Goal: Task Accomplishment & Management: Manage account settings

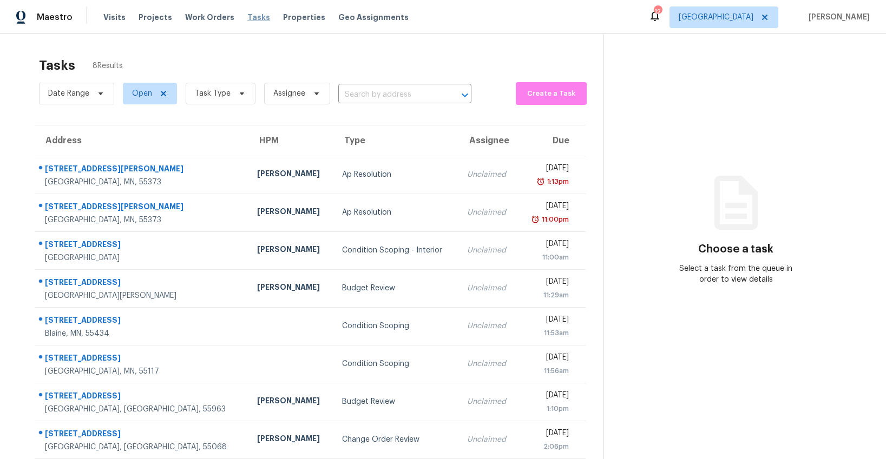
click at [248, 16] on span "Tasks" at bounding box center [258, 18] width 23 height 8
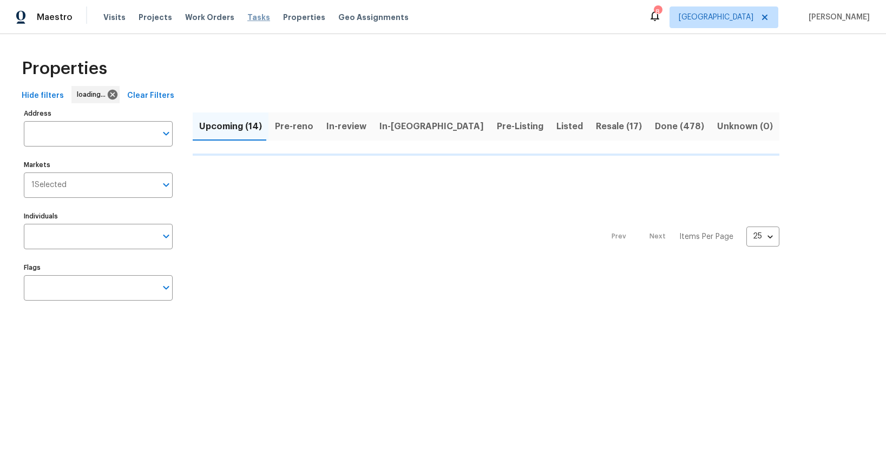
click at [247, 14] on span "Tasks" at bounding box center [258, 18] width 23 height 8
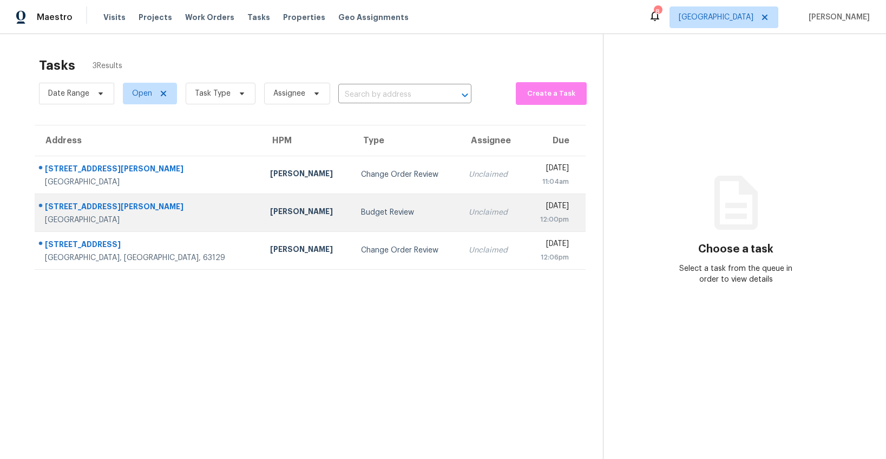
click at [261, 205] on td "Michael Gruener" at bounding box center [306, 213] width 91 height 38
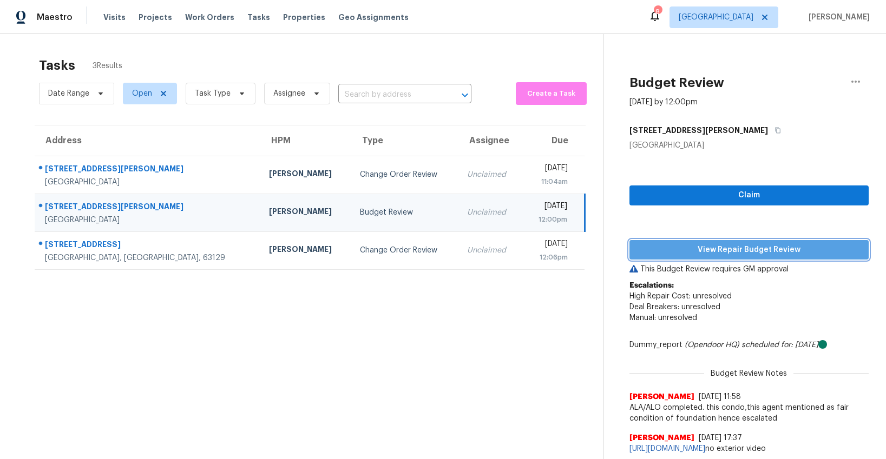
click at [770, 253] on span "View Repair Budget Review" at bounding box center [749, 250] width 222 height 14
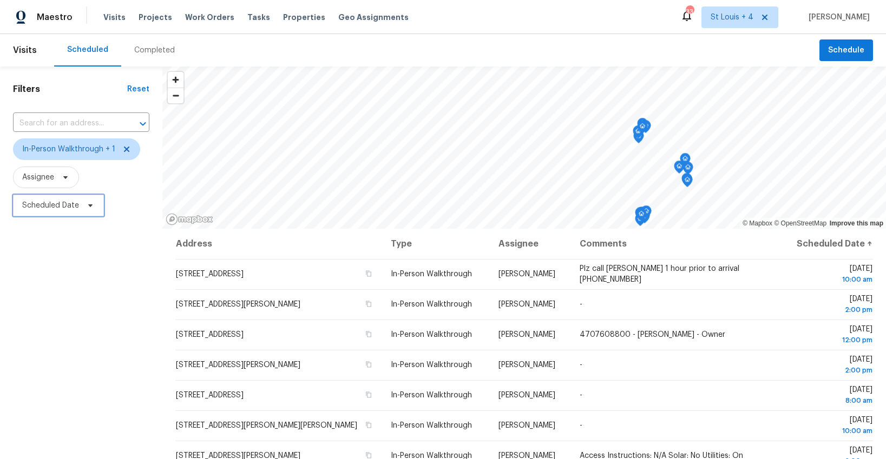
click at [39, 209] on span "Scheduled Date" at bounding box center [50, 205] width 57 height 11
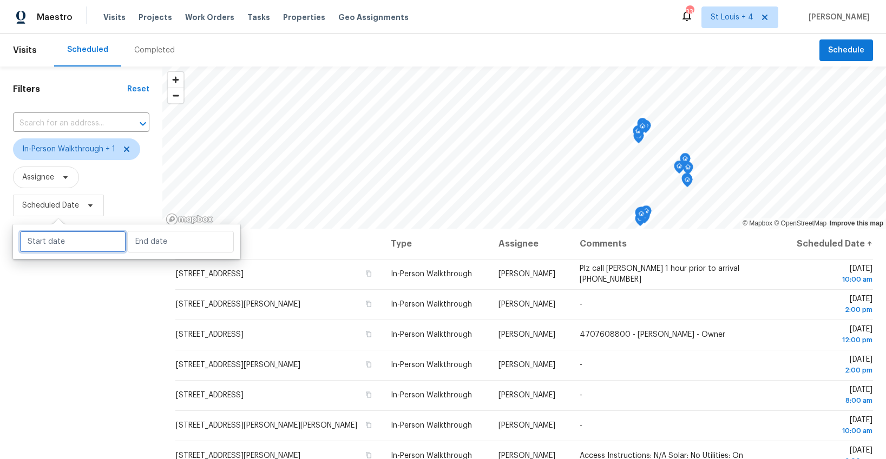
select select "9"
select select "2025"
select select "10"
select select "2025"
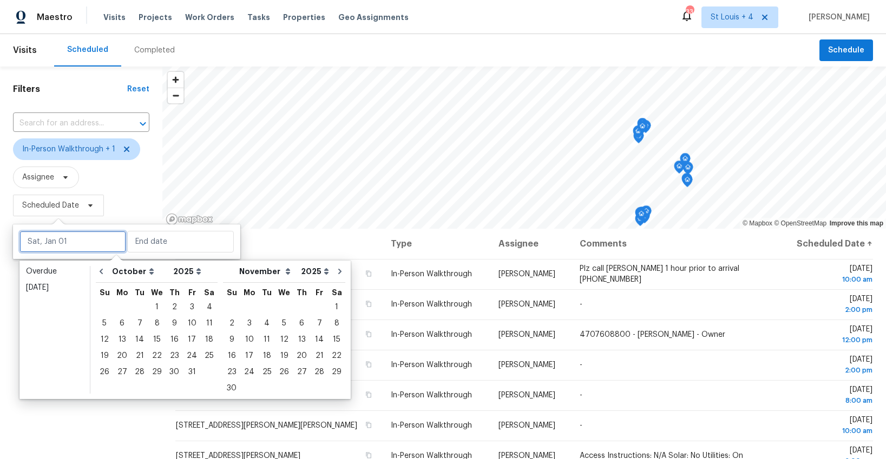
click at [67, 250] on input "text" at bounding box center [72, 242] width 107 height 22
type input "[DATE]"
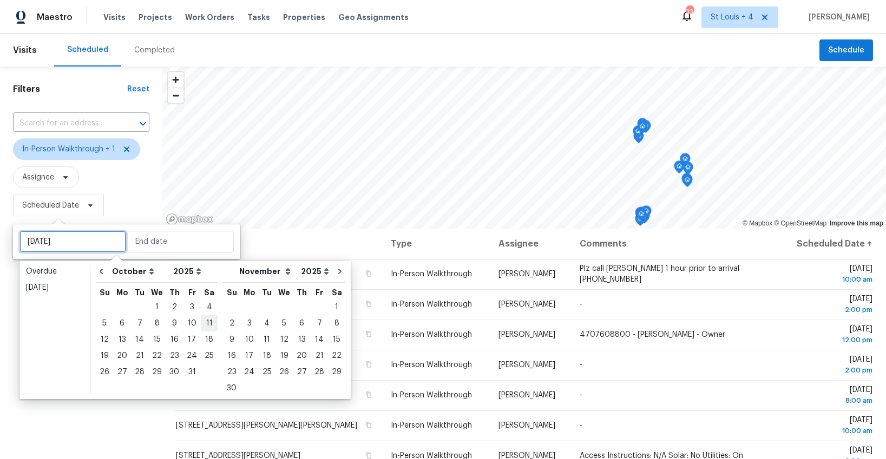
type input "[DATE]"
click at [204, 310] on div "4" at bounding box center [209, 307] width 17 height 15
type input "[DATE]"
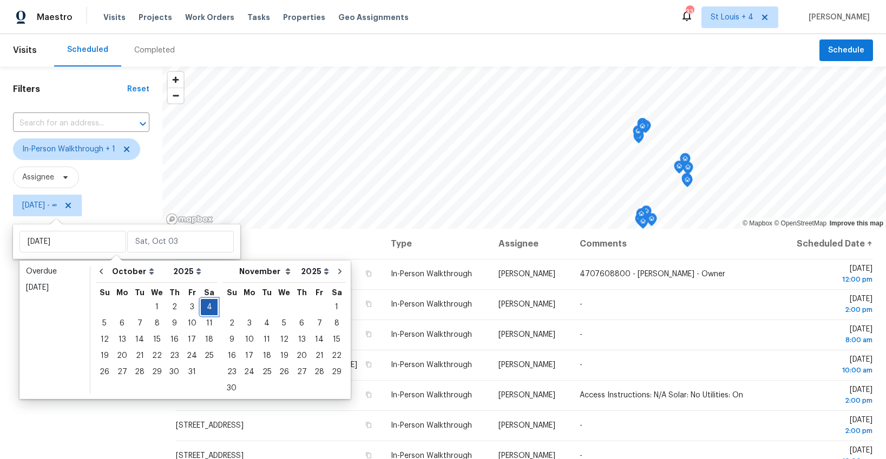
click at [204, 310] on div "4" at bounding box center [209, 307] width 17 height 15
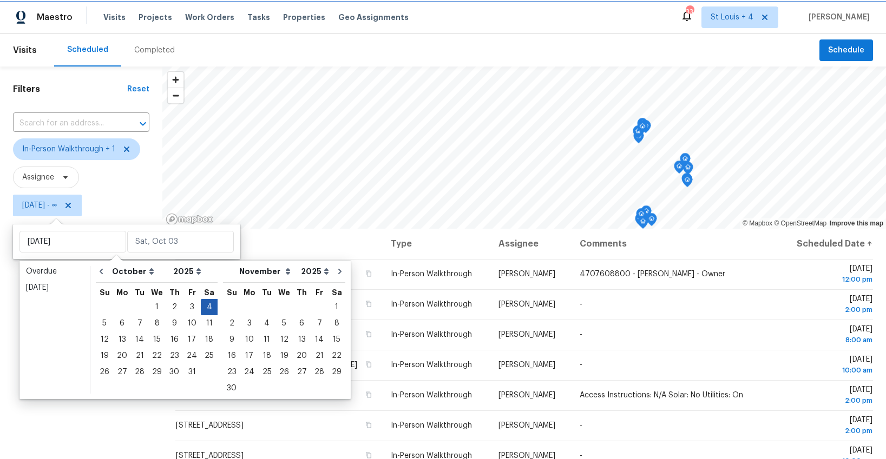
type input "[DATE]"
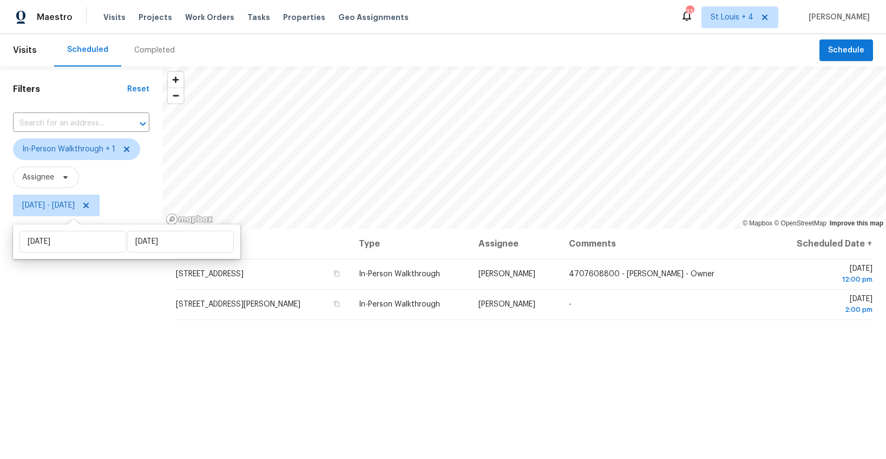
click at [133, 324] on div "Filters Reset ​ In-Person Walkthrough + 1 Assignee [DATE] - [DATE]" at bounding box center [81, 332] width 162 height 530
click at [726, 24] on span "St Louis + 4" at bounding box center [739, 17] width 77 height 22
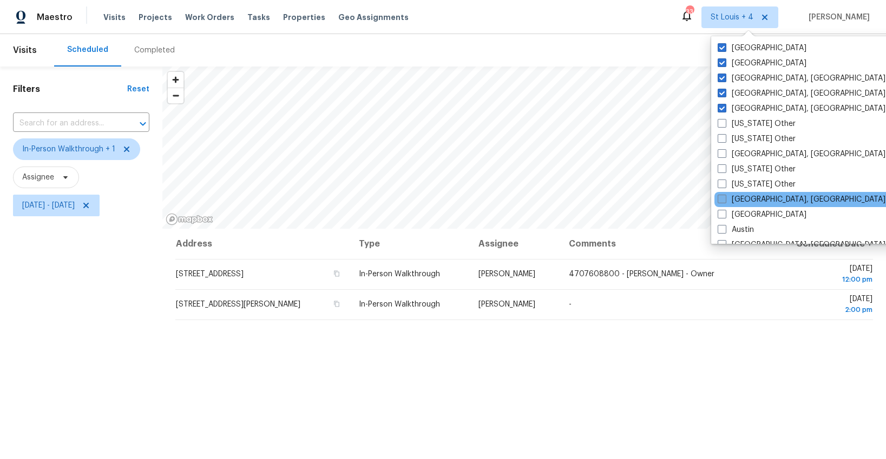
click at [721, 200] on span at bounding box center [721, 199] width 9 height 9
click at [721, 200] on input "[GEOGRAPHIC_DATA], [GEOGRAPHIC_DATA]" at bounding box center [720, 197] width 7 height 7
checkbox input "true"
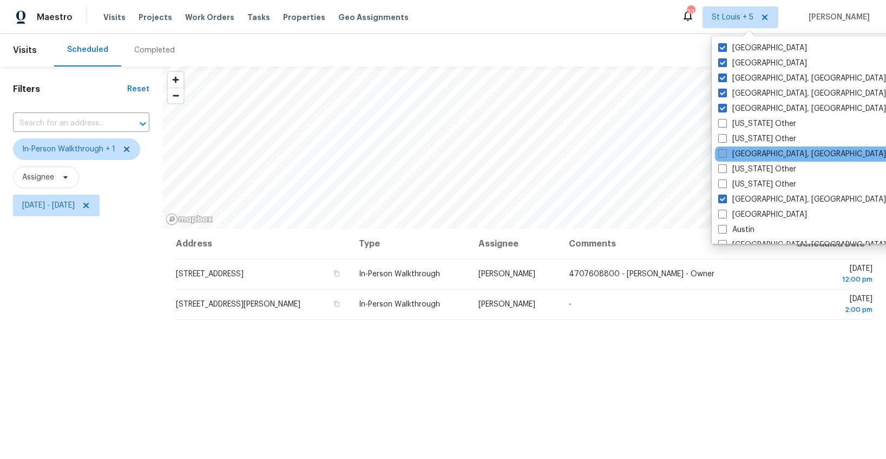
click at [724, 159] on label "[GEOGRAPHIC_DATA], [GEOGRAPHIC_DATA]" at bounding box center [802, 154] width 168 height 11
click at [724, 156] on input "[GEOGRAPHIC_DATA], [GEOGRAPHIC_DATA]" at bounding box center [721, 152] width 7 height 7
checkbox input "true"
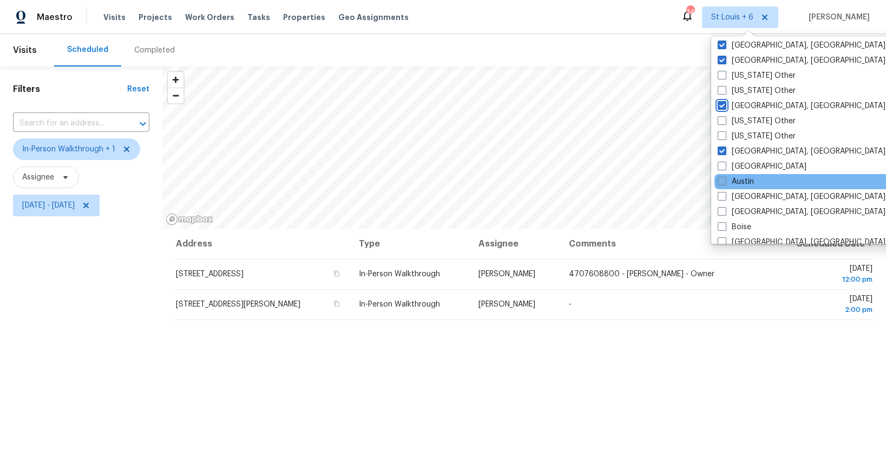
scroll to position [49, 0]
click at [722, 178] on span at bounding box center [721, 180] width 9 height 9
click at [722, 178] on input "Austin" at bounding box center [720, 179] width 7 height 7
checkbox input "true"
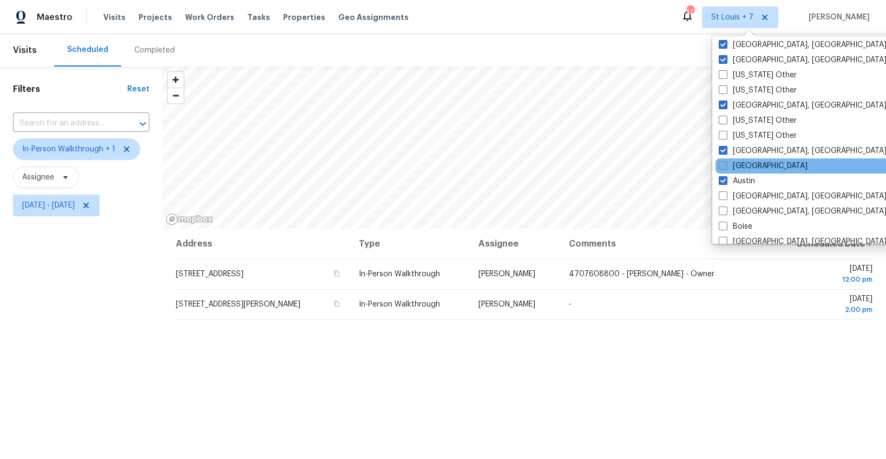
click at [722, 167] on span at bounding box center [722, 165] width 9 height 9
click at [722, 167] on input "[GEOGRAPHIC_DATA]" at bounding box center [721, 164] width 7 height 7
checkbox input "true"
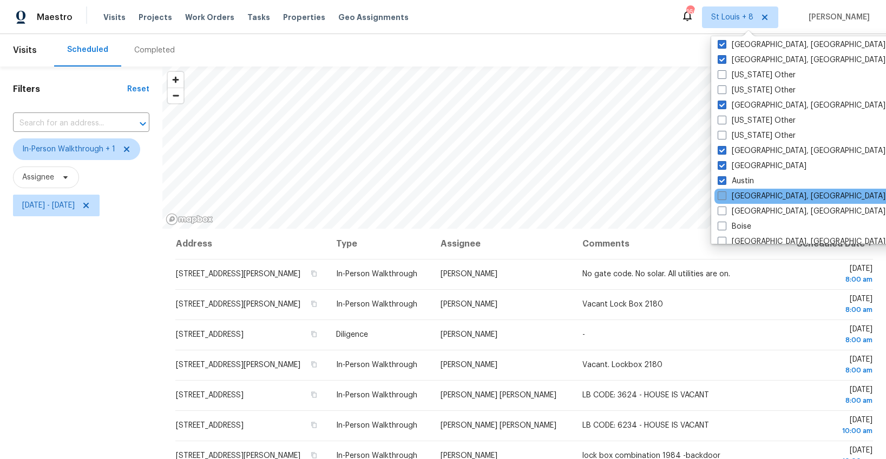
click at [722, 194] on span at bounding box center [721, 196] width 9 height 9
click at [722, 194] on input "[GEOGRAPHIC_DATA], [GEOGRAPHIC_DATA]" at bounding box center [720, 194] width 7 height 7
checkbox input "true"
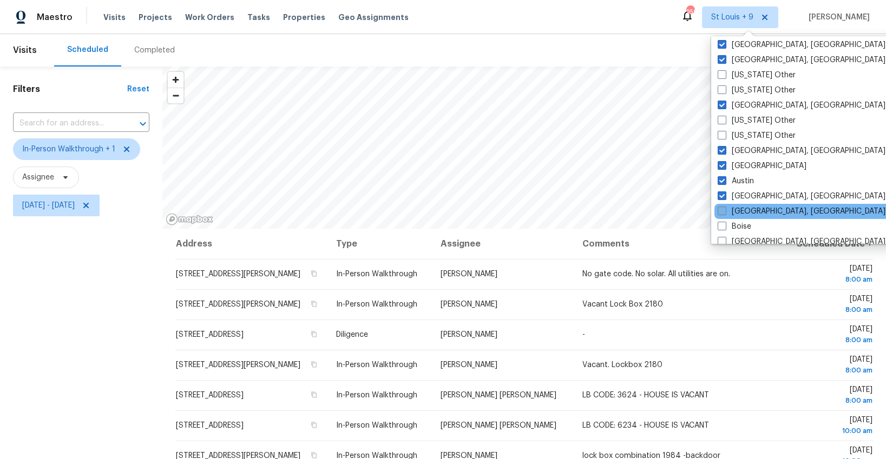
click at [721, 208] on span at bounding box center [721, 211] width 9 height 9
click at [721, 208] on input "[GEOGRAPHIC_DATA], [GEOGRAPHIC_DATA]" at bounding box center [720, 209] width 7 height 7
checkbox input "true"
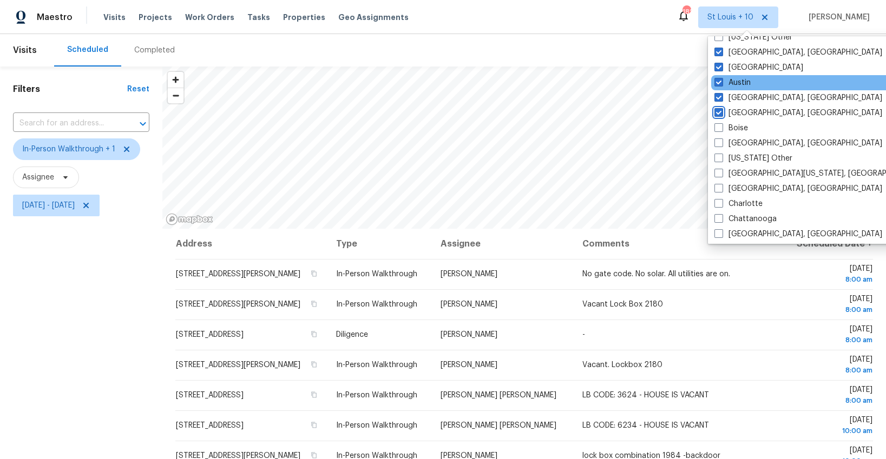
scroll to position [159, 0]
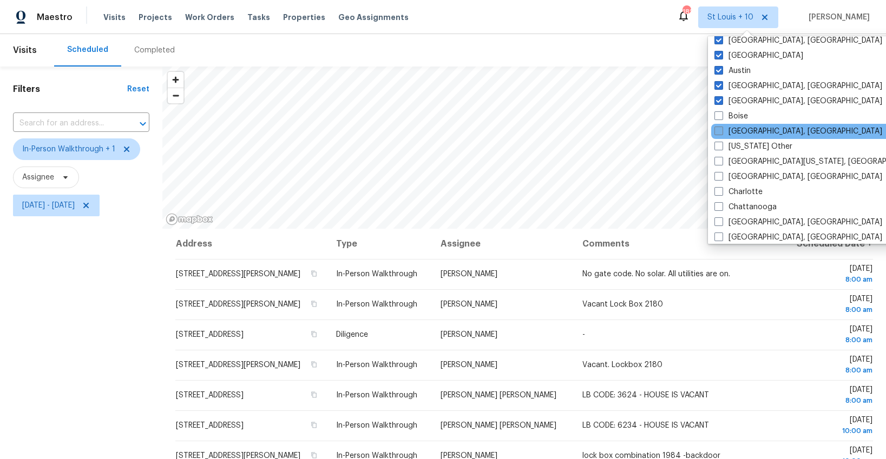
click at [721, 133] on span at bounding box center [718, 131] width 9 height 9
click at [721, 133] on input "[GEOGRAPHIC_DATA], [GEOGRAPHIC_DATA]" at bounding box center [717, 129] width 7 height 7
checkbox input "true"
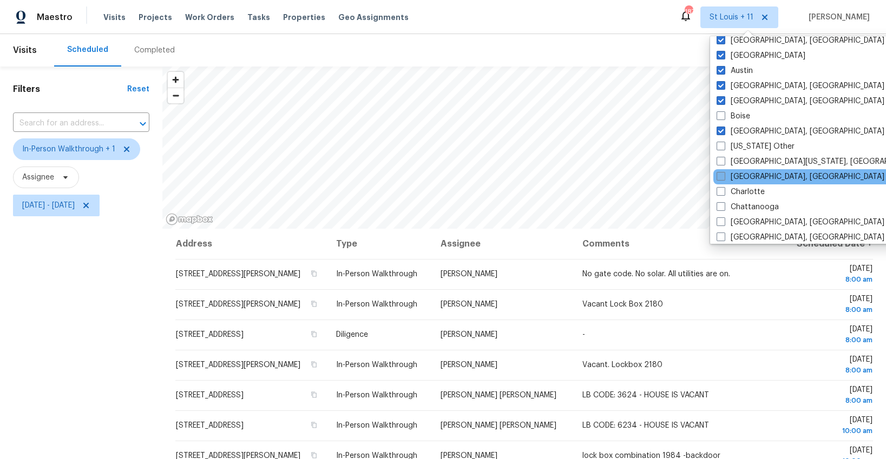
click at [716, 172] on span at bounding box center [720, 176] width 9 height 9
click at [716, 172] on input "[GEOGRAPHIC_DATA], [GEOGRAPHIC_DATA]" at bounding box center [719, 175] width 7 height 7
checkbox input "true"
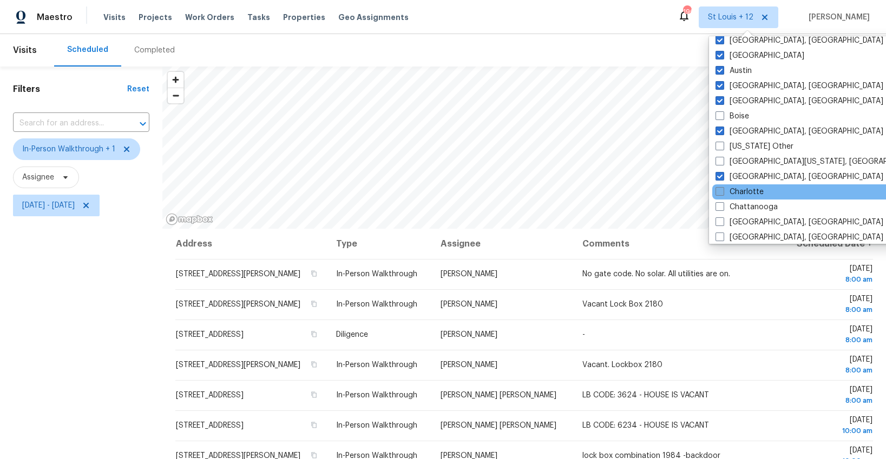
click at [720, 189] on span at bounding box center [719, 191] width 9 height 9
click at [720, 189] on input "Charlotte" at bounding box center [718, 190] width 7 height 7
checkbox input "true"
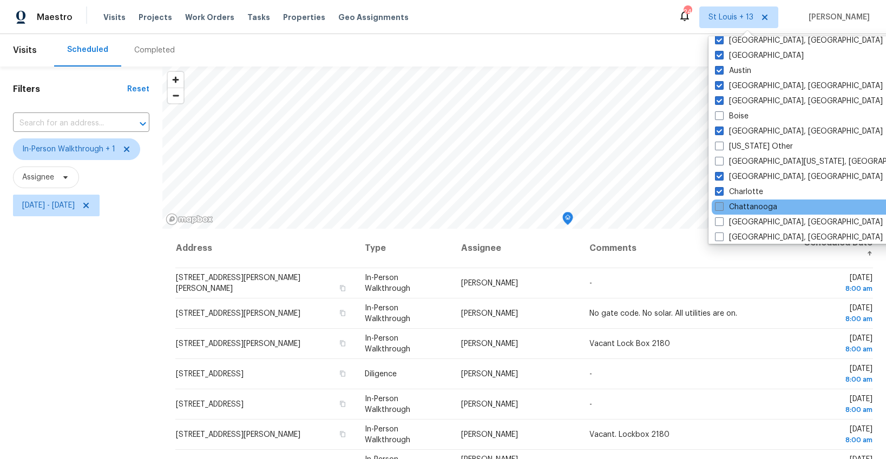
click at [721, 207] on span at bounding box center [719, 206] width 9 height 9
click at [721, 207] on input "Chattanooga" at bounding box center [718, 205] width 7 height 7
checkbox input "true"
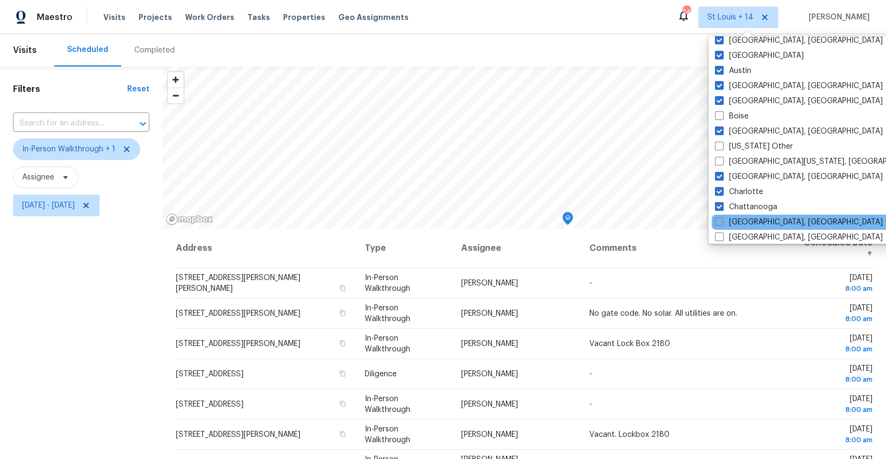
click at [720, 220] on span at bounding box center [719, 221] width 9 height 9
click at [720, 220] on input "[GEOGRAPHIC_DATA], [GEOGRAPHIC_DATA]" at bounding box center [718, 220] width 7 height 7
click at [720, 220] on span at bounding box center [719, 221] width 9 height 9
click at [720, 220] on input "[GEOGRAPHIC_DATA], [GEOGRAPHIC_DATA]" at bounding box center [718, 220] width 7 height 7
checkbox input "false"
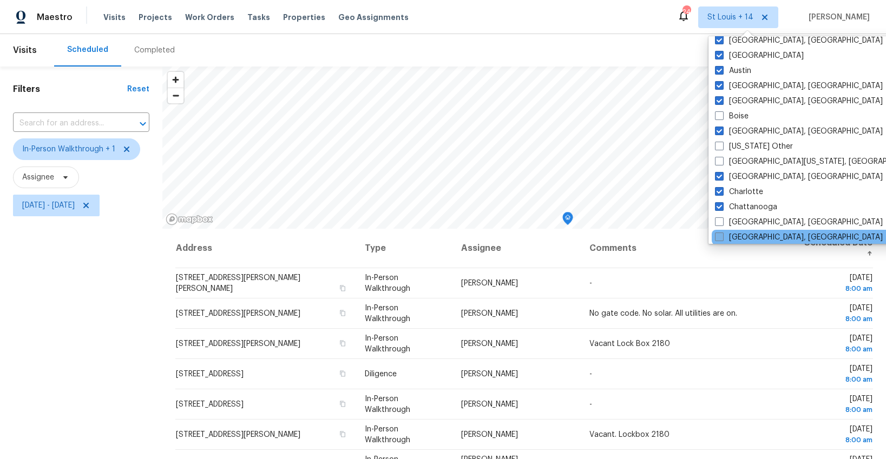
click at [718, 233] on span at bounding box center [719, 237] width 9 height 9
click at [718, 233] on input "[GEOGRAPHIC_DATA], [GEOGRAPHIC_DATA]" at bounding box center [718, 235] width 7 height 7
checkbox input "true"
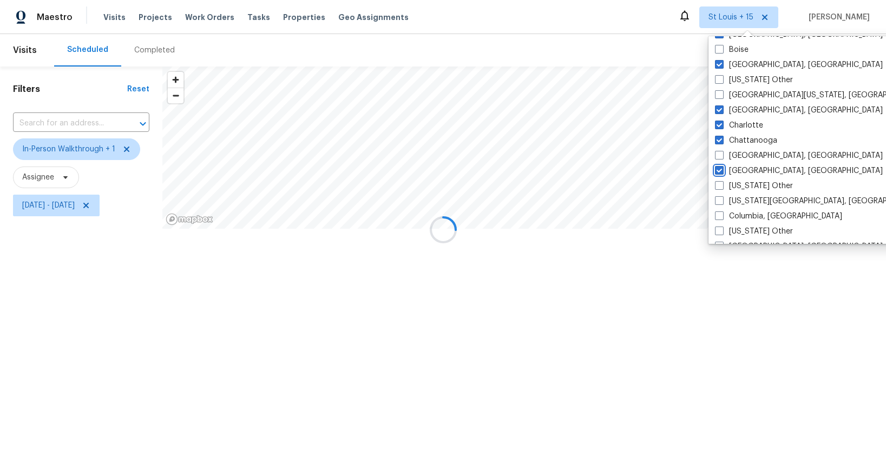
scroll to position [341, 0]
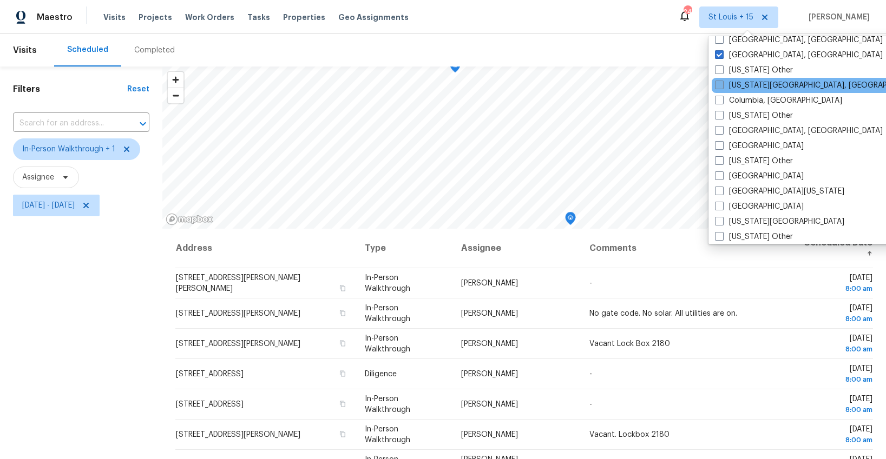
click at [720, 84] on span at bounding box center [719, 85] width 9 height 9
click at [720, 84] on input "[US_STATE][GEOGRAPHIC_DATA], [GEOGRAPHIC_DATA]" at bounding box center [718, 83] width 7 height 7
checkbox input "true"
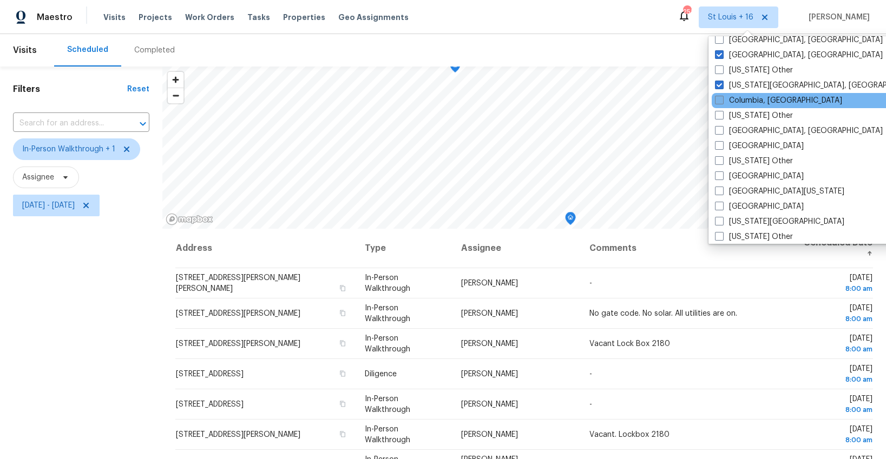
click at [719, 96] on span at bounding box center [719, 100] width 9 height 9
click at [719, 96] on input "Columbia, [GEOGRAPHIC_DATA]" at bounding box center [718, 98] width 7 height 7
checkbox input "true"
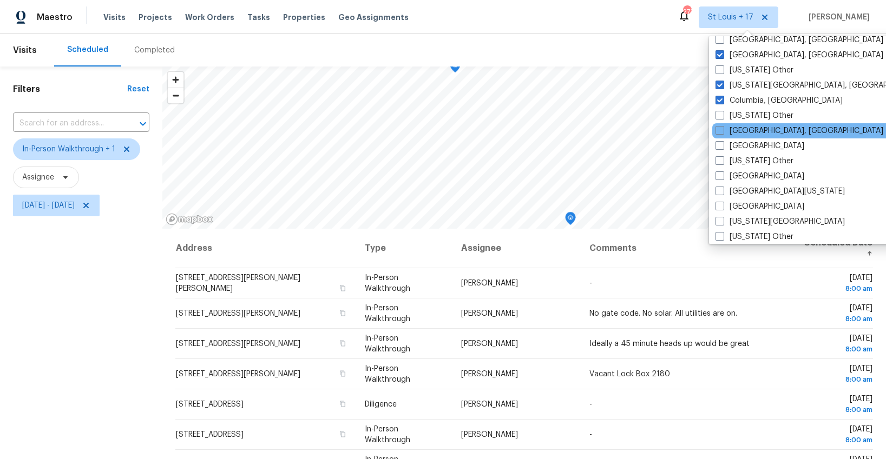
click at [713, 133] on div "[GEOGRAPHIC_DATA], [GEOGRAPHIC_DATA]" at bounding box center [821, 130] width 218 height 15
click at [719, 133] on span at bounding box center [719, 130] width 9 height 9
click at [719, 133] on input "[GEOGRAPHIC_DATA], [GEOGRAPHIC_DATA]" at bounding box center [718, 129] width 7 height 7
checkbox input "true"
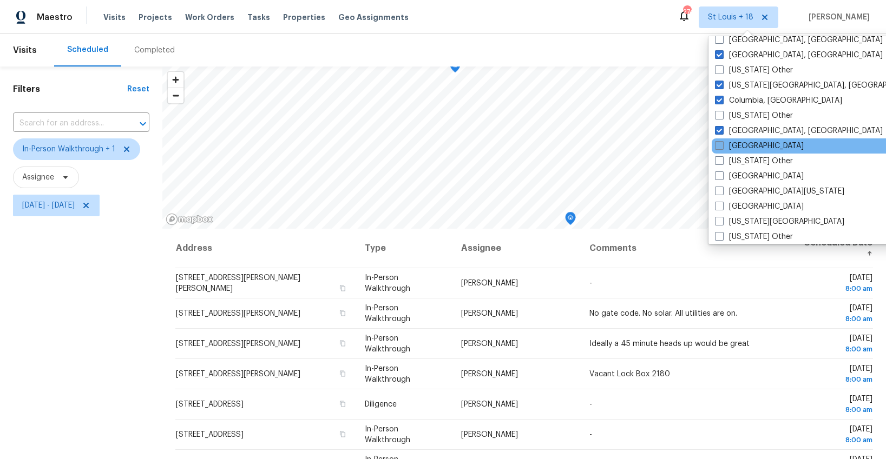
click at [719, 144] on span at bounding box center [719, 145] width 9 height 9
click at [719, 144] on input "[GEOGRAPHIC_DATA]" at bounding box center [718, 144] width 7 height 7
checkbox input "true"
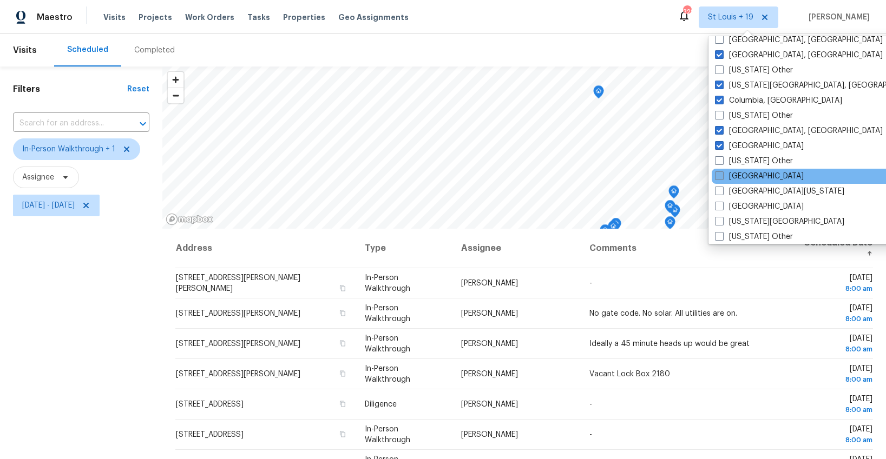
click at [720, 174] on span at bounding box center [719, 176] width 9 height 9
click at [720, 174] on input "[GEOGRAPHIC_DATA]" at bounding box center [718, 174] width 7 height 7
checkbox input "true"
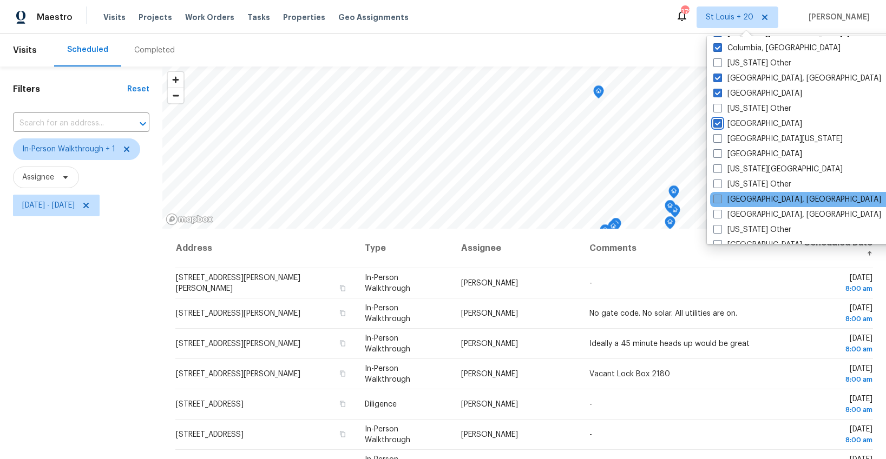
scroll to position [407, 0]
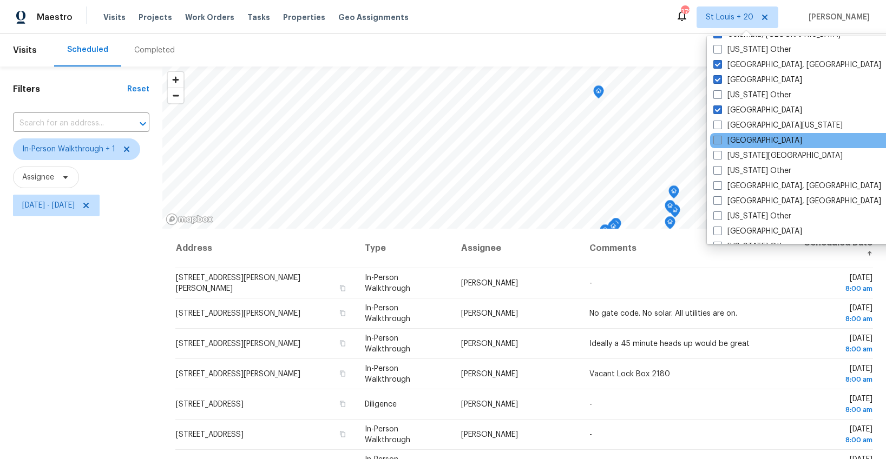
click at [719, 143] on span at bounding box center [717, 140] width 9 height 9
click at [719, 142] on input "[GEOGRAPHIC_DATA]" at bounding box center [716, 138] width 7 height 7
checkbox input "true"
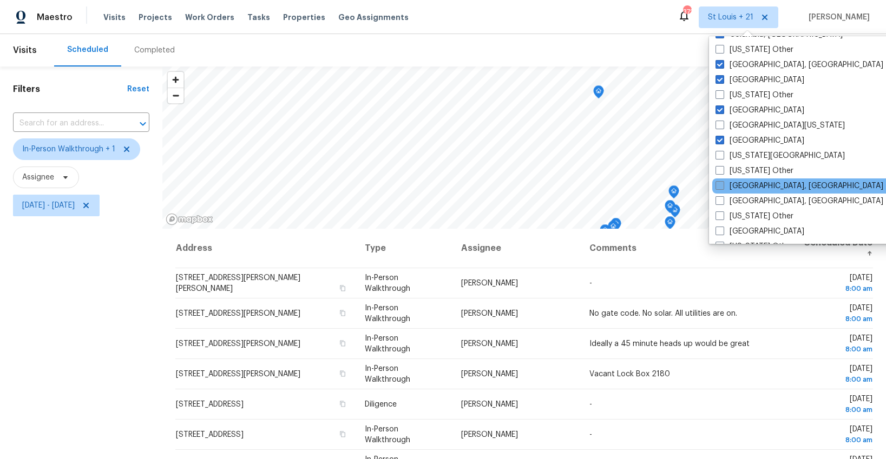
click at [721, 185] on span at bounding box center [719, 185] width 9 height 9
click at [721, 185] on input "[GEOGRAPHIC_DATA], [GEOGRAPHIC_DATA]" at bounding box center [718, 184] width 7 height 7
checkbox input "true"
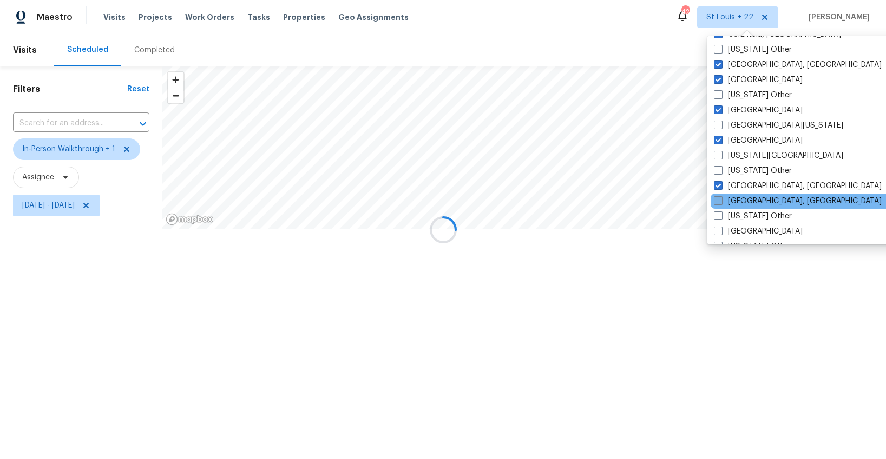
click at [716, 199] on span at bounding box center [718, 200] width 9 height 9
click at [716, 199] on input "[GEOGRAPHIC_DATA], [GEOGRAPHIC_DATA]" at bounding box center [717, 199] width 7 height 7
checkbox input "true"
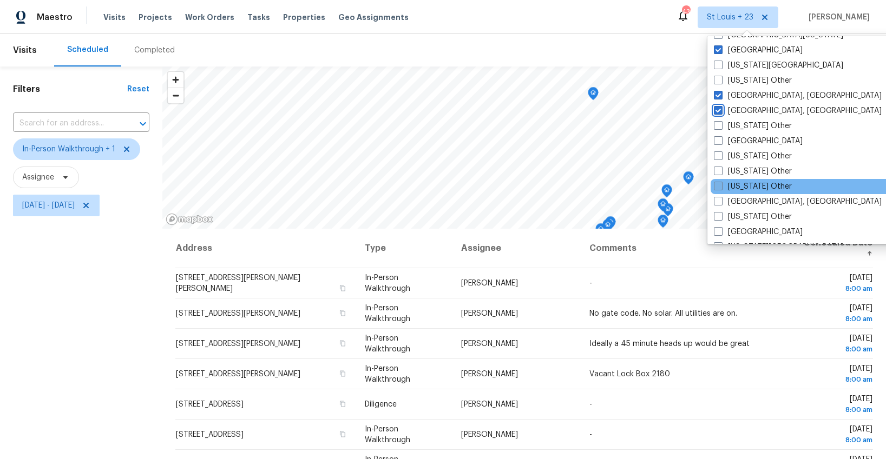
scroll to position [500, 0]
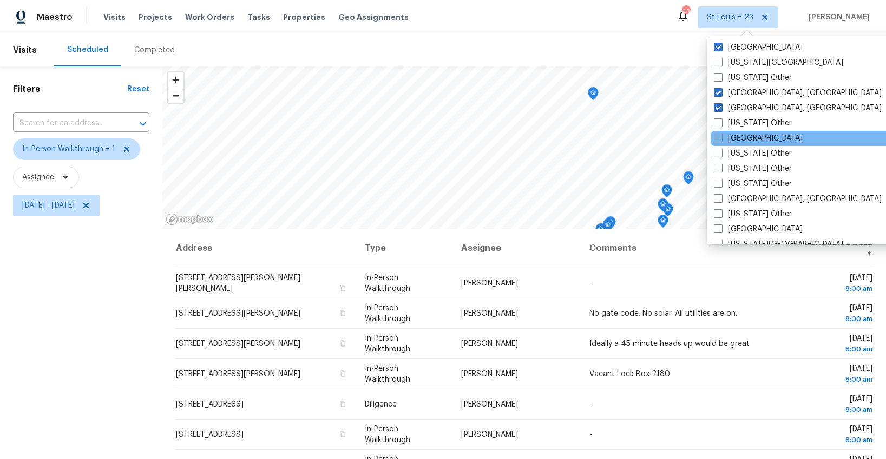
click at [715, 141] on span at bounding box center [718, 138] width 9 height 9
click at [715, 140] on input "[GEOGRAPHIC_DATA]" at bounding box center [717, 136] width 7 height 7
checkbox input "true"
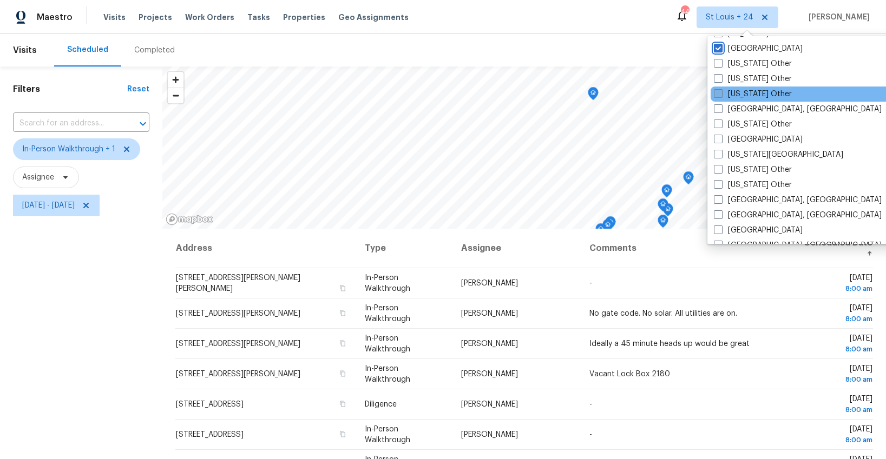
scroll to position [601, 0]
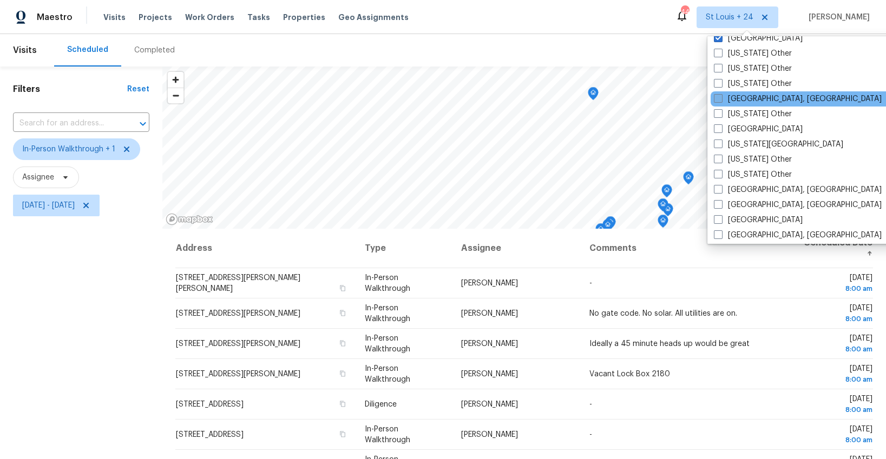
click at [719, 98] on span at bounding box center [718, 98] width 9 height 9
click at [719, 98] on input "[GEOGRAPHIC_DATA], [GEOGRAPHIC_DATA]" at bounding box center [717, 97] width 7 height 7
checkbox input "true"
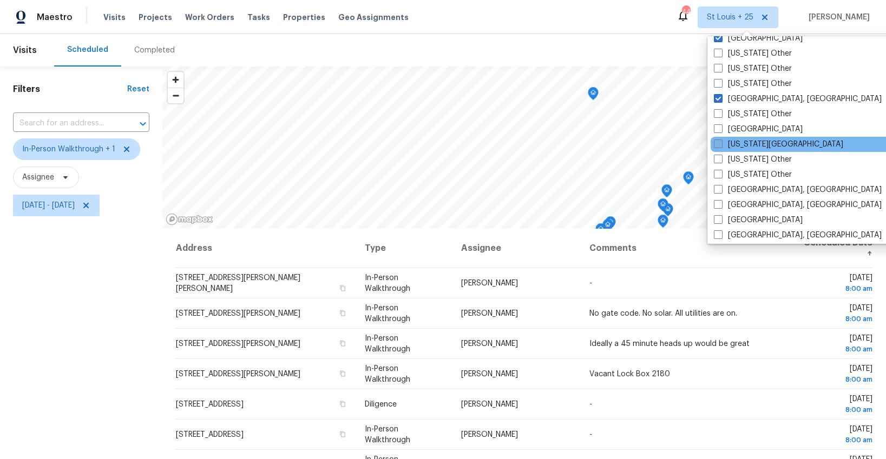
click at [716, 142] on span at bounding box center [718, 144] width 9 height 9
click at [716, 142] on input "[US_STATE][GEOGRAPHIC_DATA]" at bounding box center [717, 142] width 7 height 7
checkbox input "true"
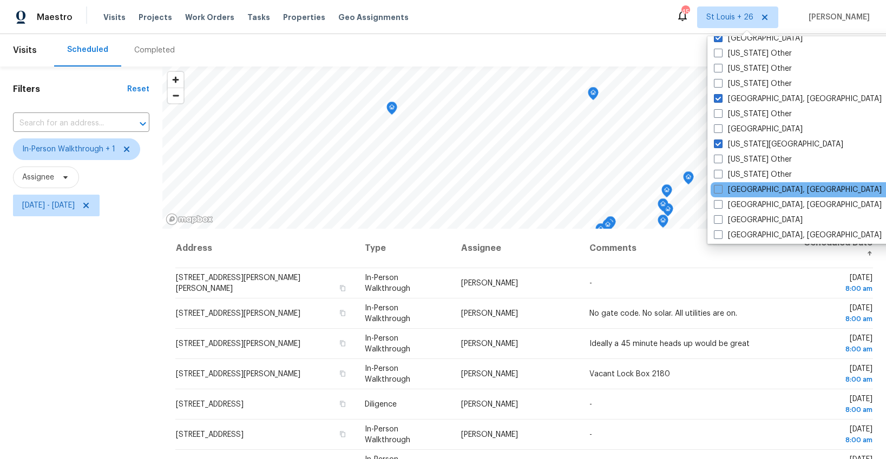
drag, startPoint x: 713, startPoint y: 188, endPoint x: 714, endPoint y: 195, distance: 7.1
click at [714, 188] on span at bounding box center [718, 189] width 9 height 9
click at [714, 188] on input "[GEOGRAPHIC_DATA], [GEOGRAPHIC_DATA]" at bounding box center [717, 187] width 7 height 7
checkbox input "true"
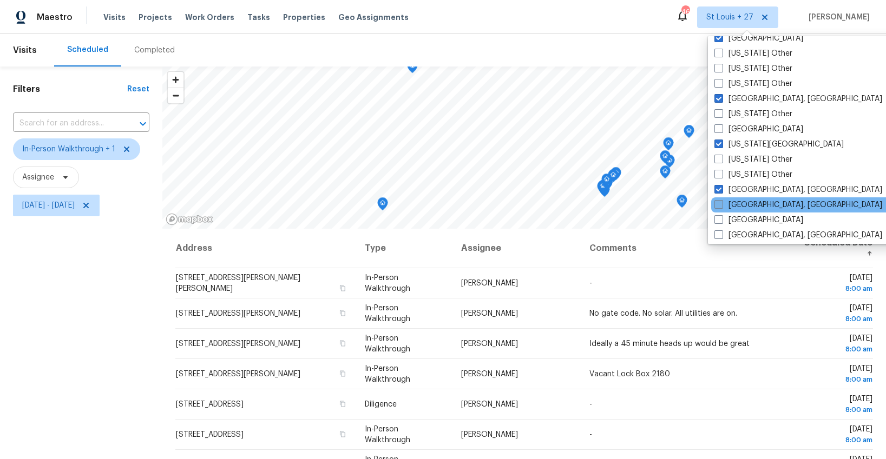
click at [715, 201] on span at bounding box center [718, 204] width 9 height 9
click at [715, 201] on input "[GEOGRAPHIC_DATA], [GEOGRAPHIC_DATA]" at bounding box center [717, 203] width 7 height 7
checkbox input "true"
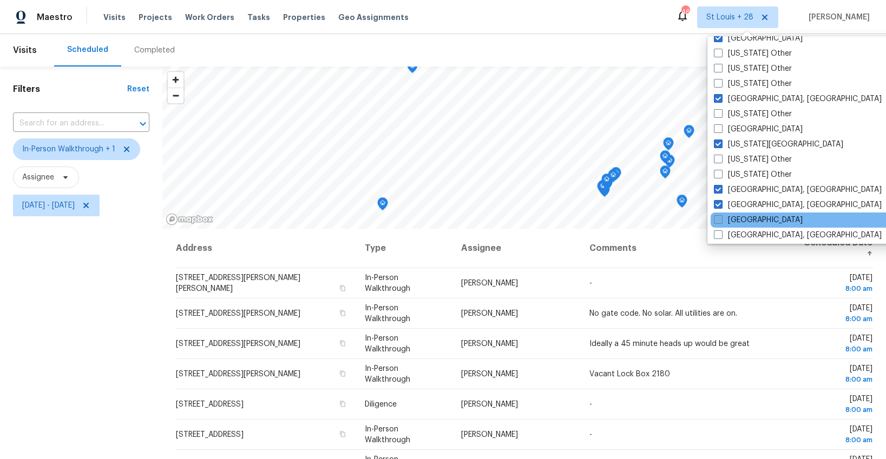
click at [715, 217] on span at bounding box center [718, 219] width 9 height 9
click at [715, 217] on input "[GEOGRAPHIC_DATA]" at bounding box center [717, 218] width 7 height 7
checkbox input "true"
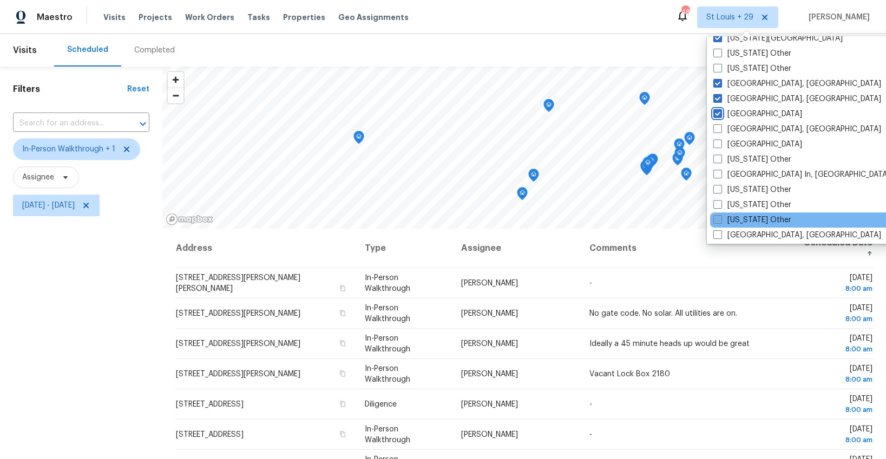
scroll to position [713, 0]
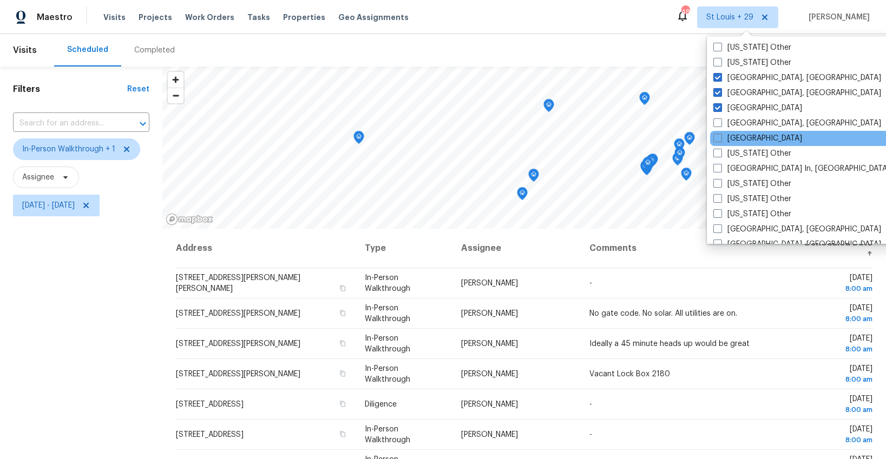
drag, startPoint x: 718, startPoint y: 126, endPoint x: 718, endPoint y: 132, distance: 6.5
click at [718, 126] on span at bounding box center [717, 122] width 9 height 9
click at [718, 125] on input "[GEOGRAPHIC_DATA], [GEOGRAPHIC_DATA]" at bounding box center [716, 121] width 7 height 7
checkbox input "true"
click at [718, 135] on span at bounding box center [717, 138] width 9 height 9
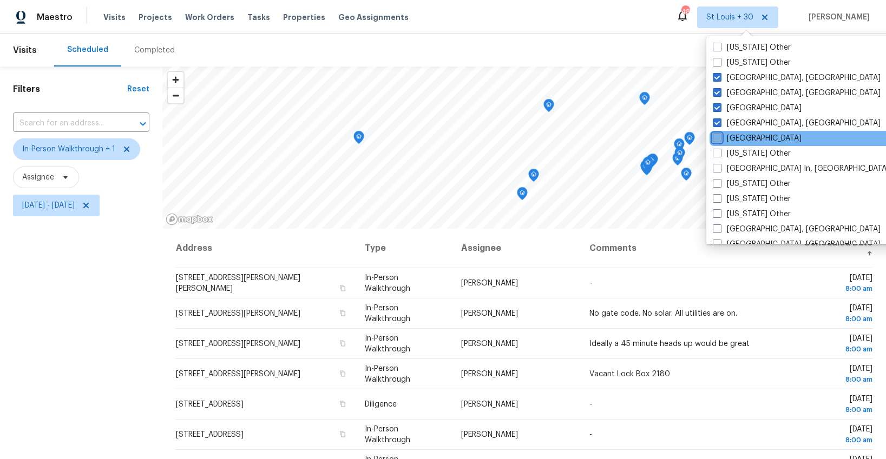
click at [718, 135] on input "[GEOGRAPHIC_DATA]" at bounding box center [716, 136] width 7 height 7
checkbox input "true"
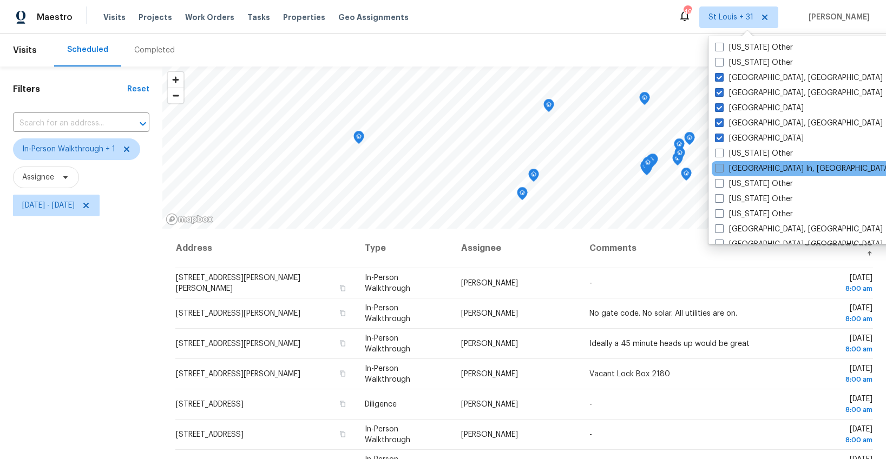
click at [715, 167] on span at bounding box center [719, 168] width 9 height 9
click at [715, 167] on input "[GEOGRAPHIC_DATA] In, [GEOGRAPHIC_DATA]" at bounding box center [718, 166] width 7 height 7
checkbox input "true"
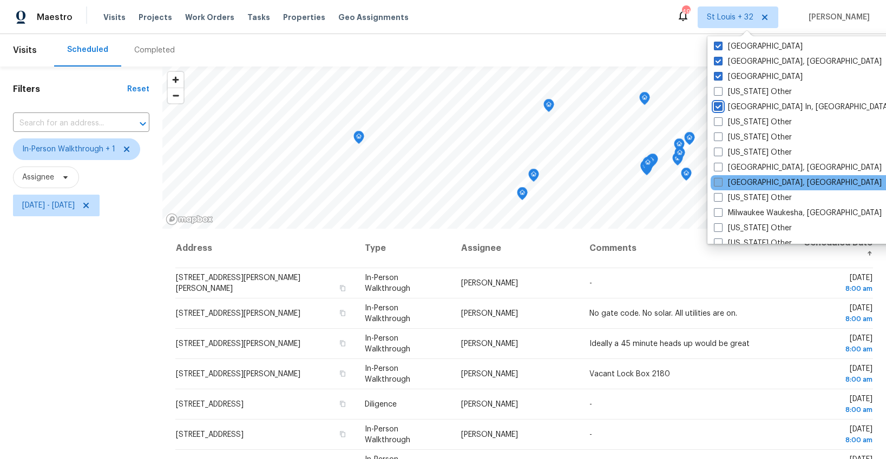
scroll to position [777, 0]
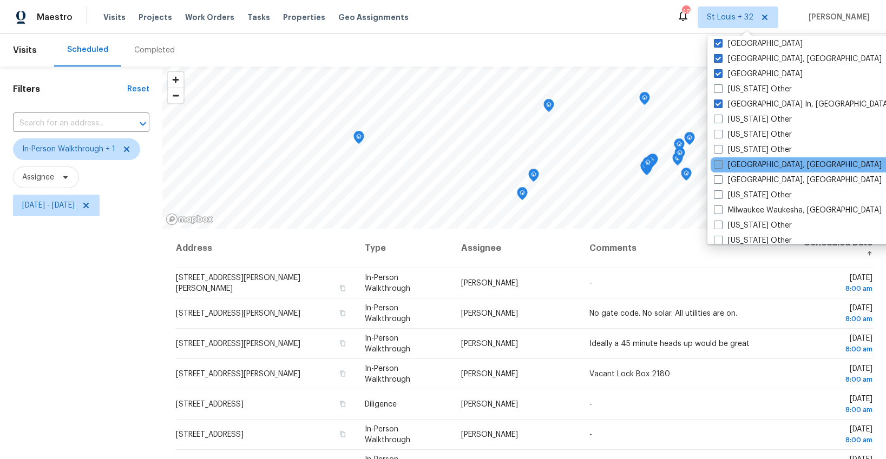
click at [717, 163] on span at bounding box center [718, 164] width 9 height 9
click at [717, 163] on input "[GEOGRAPHIC_DATA], [GEOGRAPHIC_DATA]" at bounding box center [717, 163] width 7 height 7
checkbox input "true"
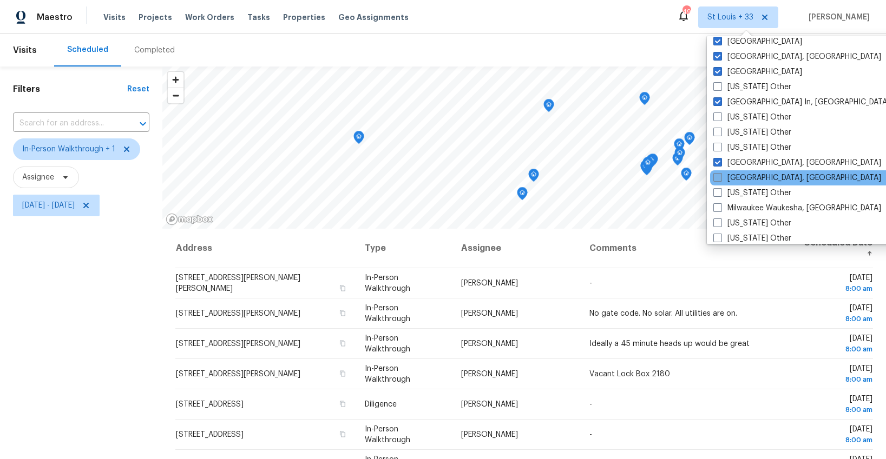
click at [717, 180] on label "[GEOGRAPHIC_DATA], [GEOGRAPHIC_DATA]" at bounding box center [797, 178] width 168 height 11
click at [717, 180] on input "[GEOGRAPHIC_DATA], [GEOGRAPHIC_DATA]" at bounding box center [716, 176] width 7 height 7
checkbox input "true"
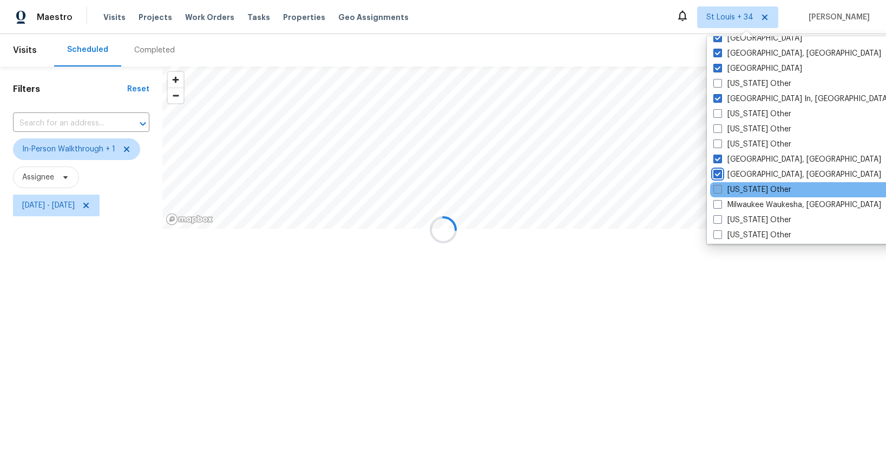
scroll to position [780, 0]
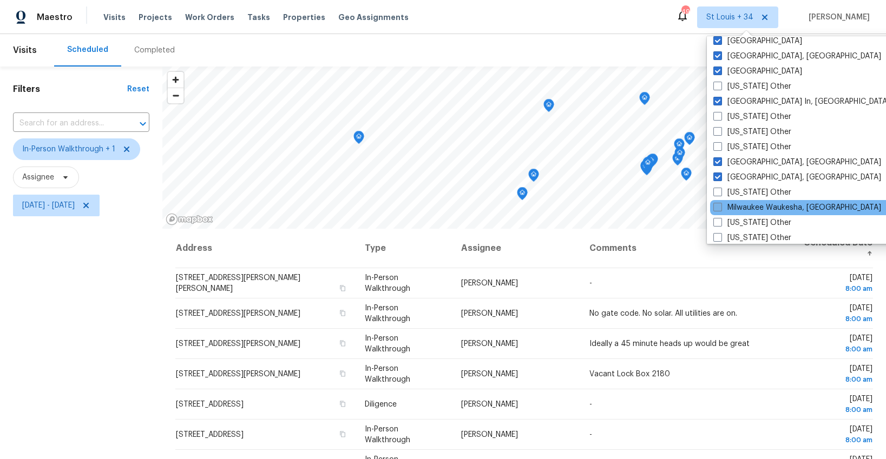
click at [714, 207] on span at bounding box center [717, 207] width 9 height 9
click at [714, 207] on input "Milwaukee Waukesha, [GEOGRAPHIC_DATA]" at bounding box center [716, 205] width 7 height 7
checkbox input "true"
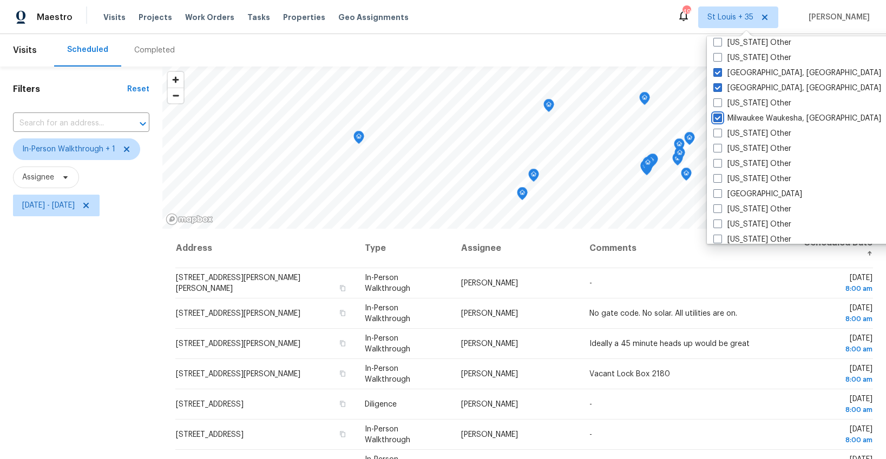
scroll to position [900, 0]
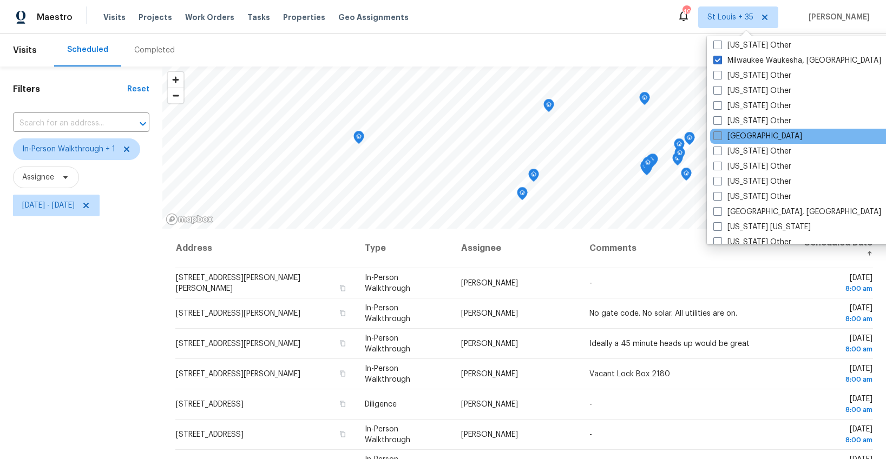
click at [715, 136] on span at bounding box center [717, 135] width 9 height 9
click at [715, 136] on input "[GEOGRAPHIC_DATA]" at bounding box center [716, 134] width 7 height 7
checkbox input "true"
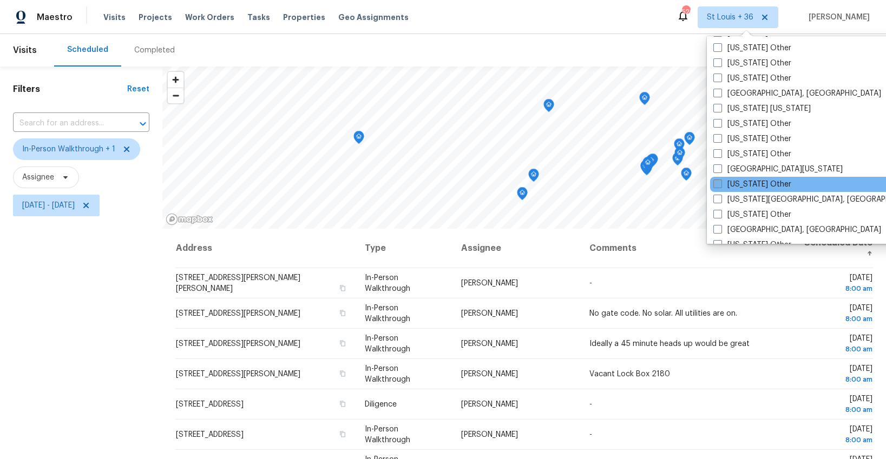
scroll to position [1047, 0]
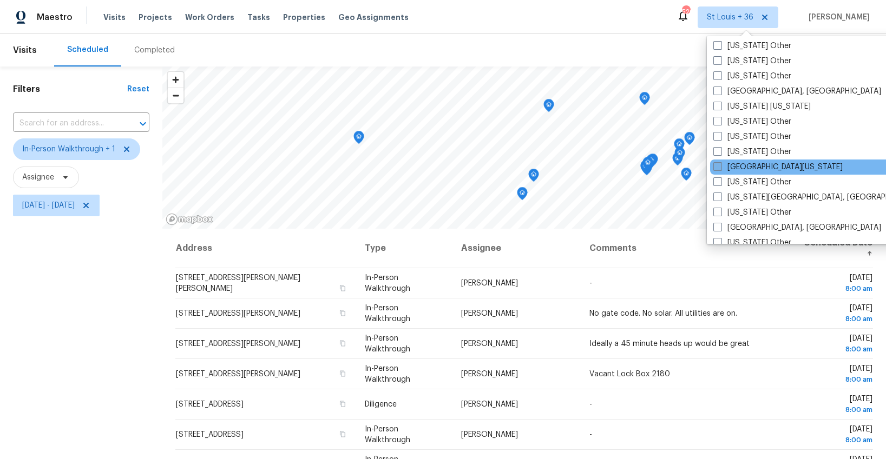
click at [717, 168] on span at bounding box center [717, 166] width 9 height 9
click at [717, 168] on input "[GEOGRAPHIC_DATA][US_STATE]" at bounding box center [716, 165] width 7 height 7
checkbox input "true"
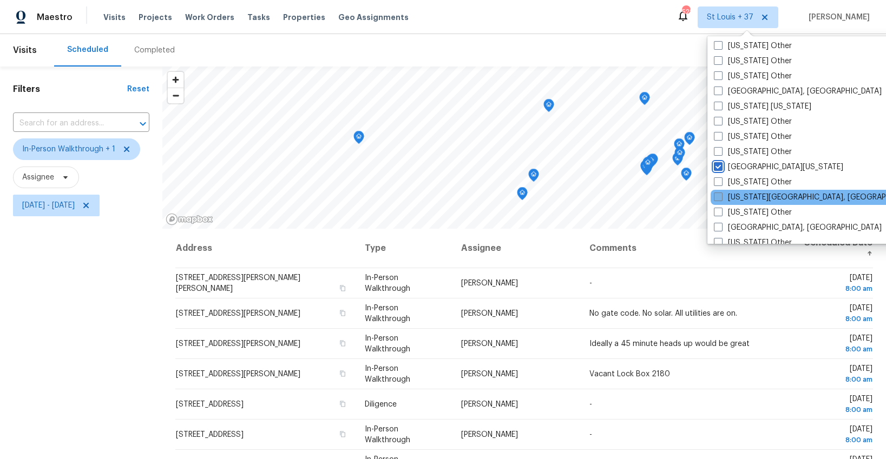
scroll to position [1064, 0]
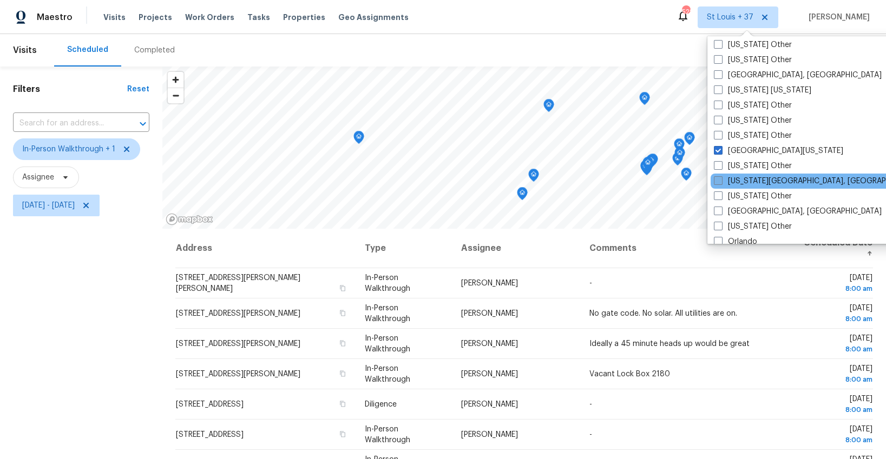
click at [718, 177] on span at bounding box center [718, 180] width 9 height 9
click at [718, 177] on input "[US_STATE][GEOGRAPHIC_DATA], [GEOGRAPHIC_DATA]" at bounding box center [717, 179] width 7 height 7
checkbox input "true"
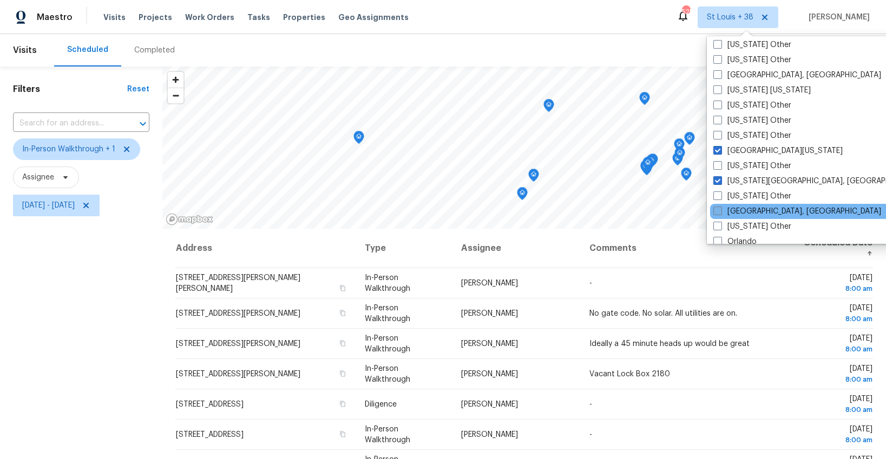
click at [718, 210] on span at bounding box center [717, 211] width 9 height 9
click at [718, 210] on input "[GEOGRAPHIC_DATA], [GEOGRAPHIC_DATA]" at bounding box center [716, 209] width 7 height 7
checkbox input "true"
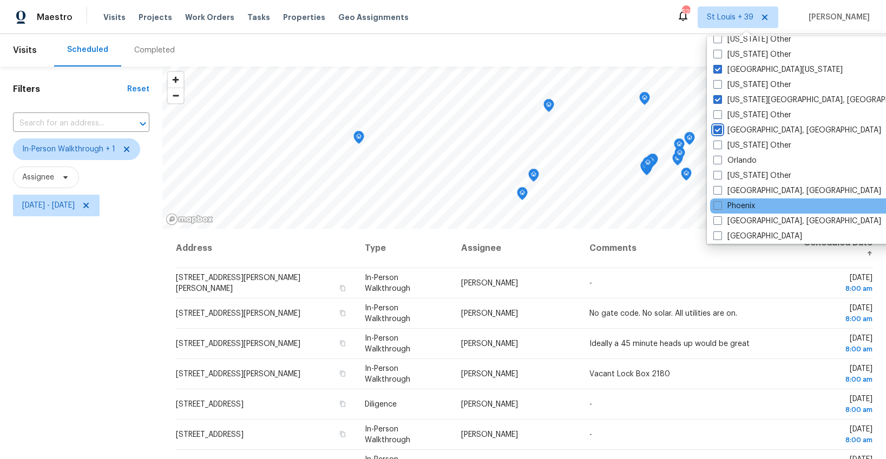
scroll to position [1162, 0]
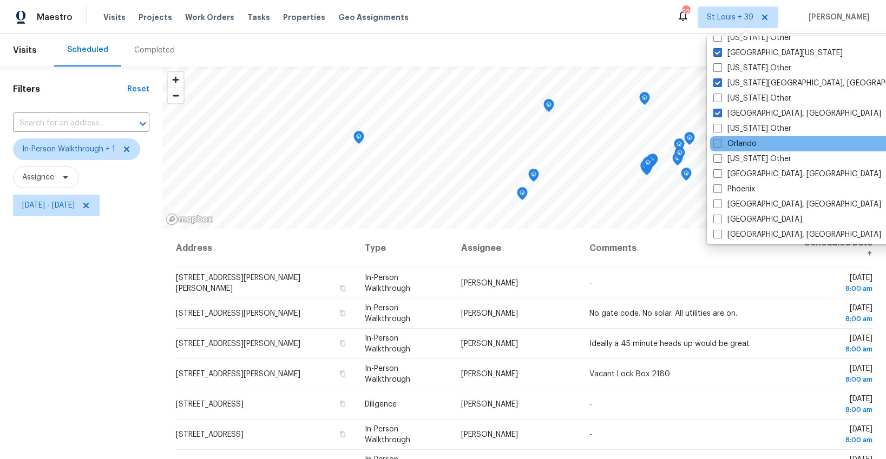
click at [718, 147] on span at bounding box center [717, 143] width 9 height 9
click at [718, 146] on input "Orlando" at bounding box center [716, 142] width 7 height 7
checkbox input "true"
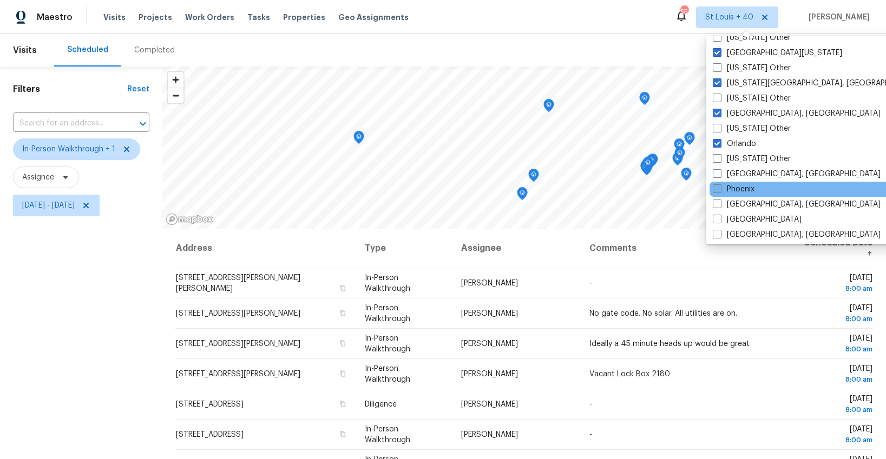
click at [716, 176] on span at bounding box center [717, 173] width 9 height 9
click at [716, 176] on input "[GEOGRAPHIC_DATA], [GEOGRAPHIC_DATA]" at bounding box center [716, 172] width 7 height 7
checkbox input "true"
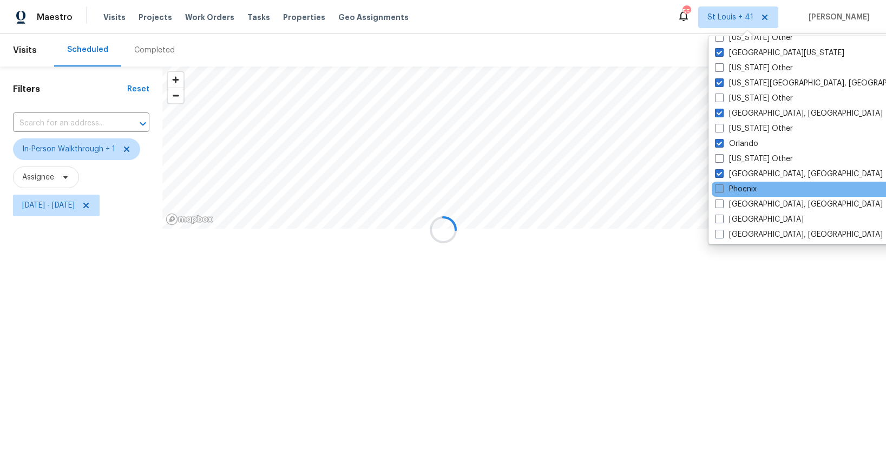
click at [717, 188] on span at bounding box center [719, 188] width 9 height 9
click at [717, 188] on input "Phoenix" at bounding box center [718, 187] width 7 height 7
checkbox input "true"
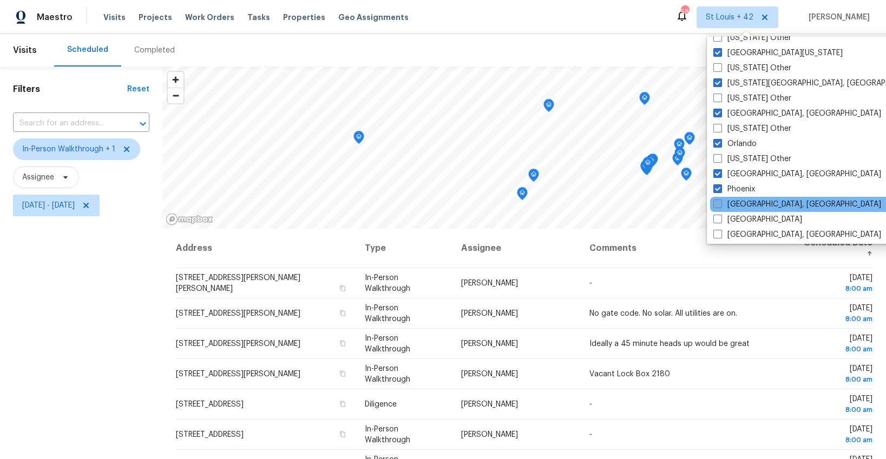
click at [716, 201] on span at bounding box center [717, 204] width 9 height 9
click at [716, 201] on input "[GEOGRAPHIC_DATA], [GEOGRAPHIC_DATA]" at bounding box center [716, 202] width 7 height 7
checkbox input "true"
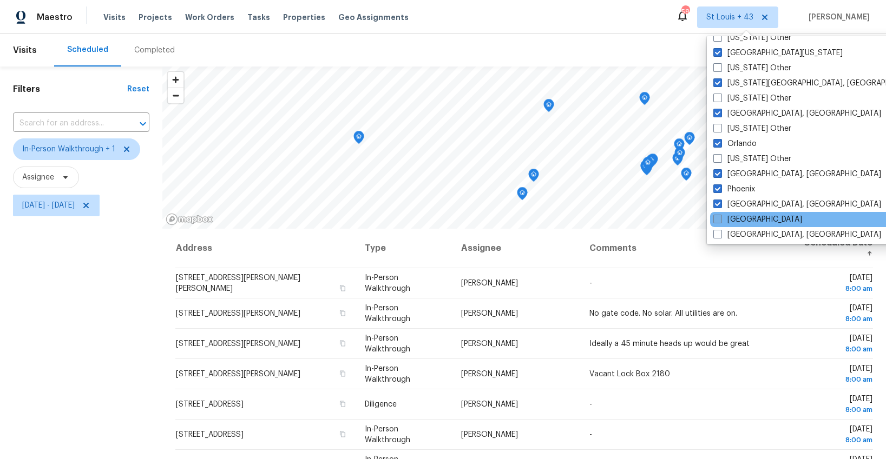
click at [717, 219] on span at bounding box center [717, 219] width 9 height 9
click at [717, 219] on input "[GEOGRAPHIC_DATA]" at bounding box center [716, 217] width 7 height 7
checkbox input "true"
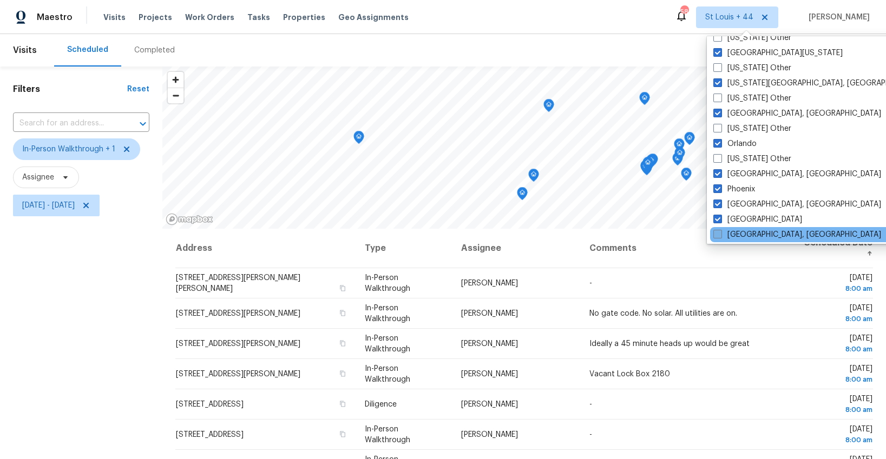
click at [717, 232] on span at bounding box center [717, 234] width 9 height 9
click at [717, 232] on input "[GEOGRAPHIC_DATA], [GEOGRAPHIC_DATA]" at bounding box center [716, 232] width 7 height 7
checkbox input "true"
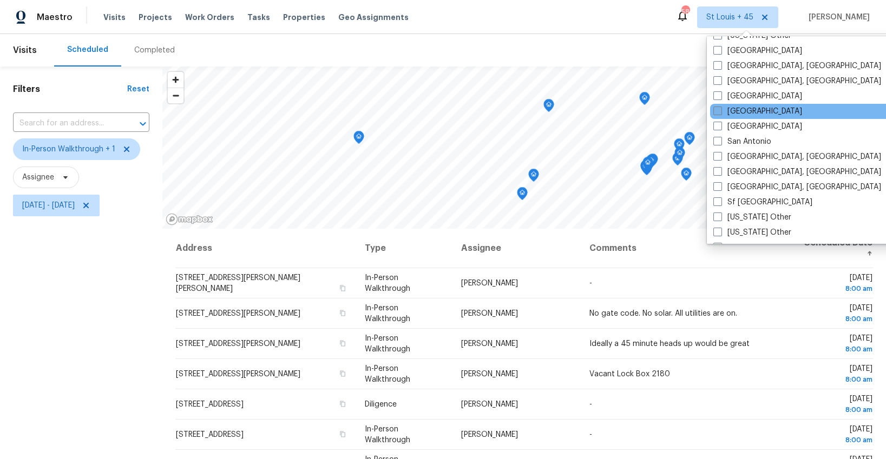
scroll to position [1349, 0]
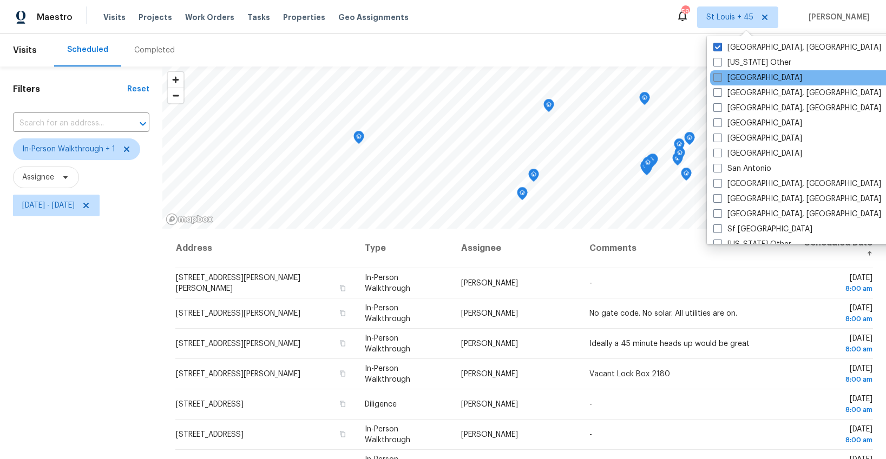
click at [724, 78] on label "[GEOGRAPHIC_DATA]" at bounding box center [757, 77] width 89 height 11
click at [720, 78] on input "[GEOGRAPHIC_DATA]" at bounding box center [716, 75] width 7 height 7
checkbox input "true"
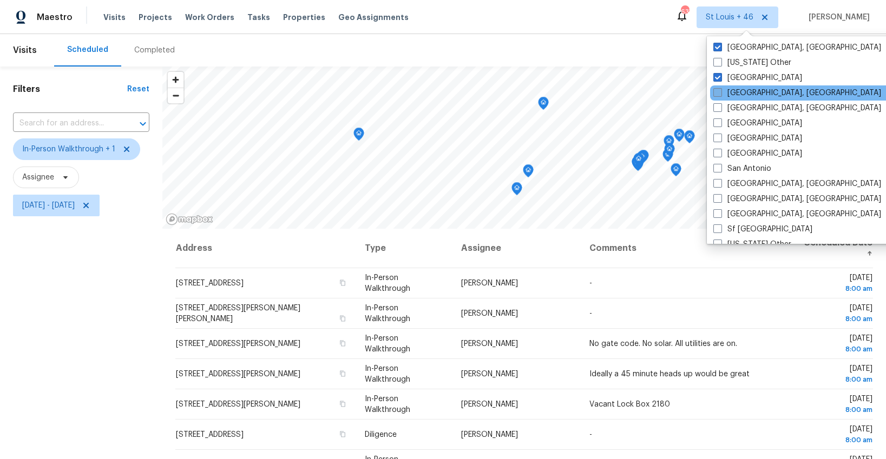
click at [721, 93] on span at bounding box center [717, 92] width 9 height 9
click at [720, 93] on input "[GEOGRAPHIC_DATA], [GEOGRAPHIC_DATA]" at bounding box center [716, 91] width 7 height 7
checkbox input "true"
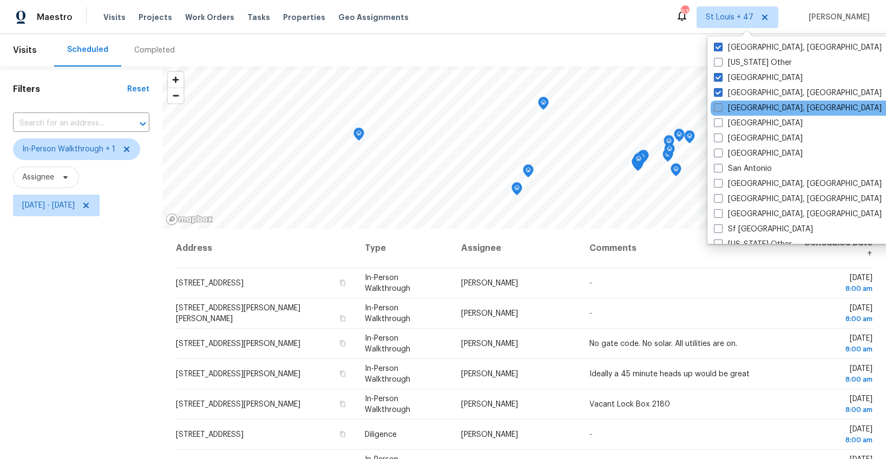
click at [723, 104] on label "[GEOGRAPHIC_DATA], [GEOGRAPHIC_DATA]" at bounding box center [798, 108] width 168 height 11
click at [721, 104] on input "[GEOGRAPHIC_DATA], [GEOGRAPHIC_DATA]" at bounding box center [717, 106] width 7 height 7
checkbox input "true"
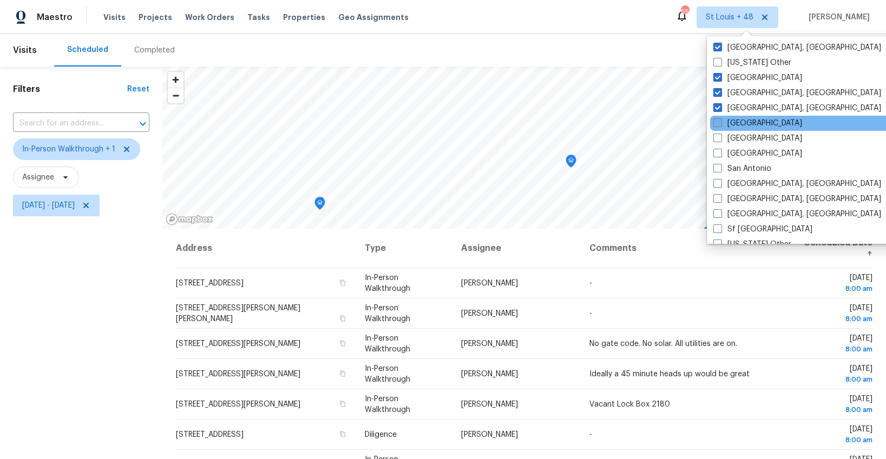
click at [721, 124] on span at bounding box center [717, 122] width 9 height 9
click at [720, 124] on input "[GEOGRAPHIC_DATA]" at bounding box center [716, 121] width 7 height 7
checkbox input "true"
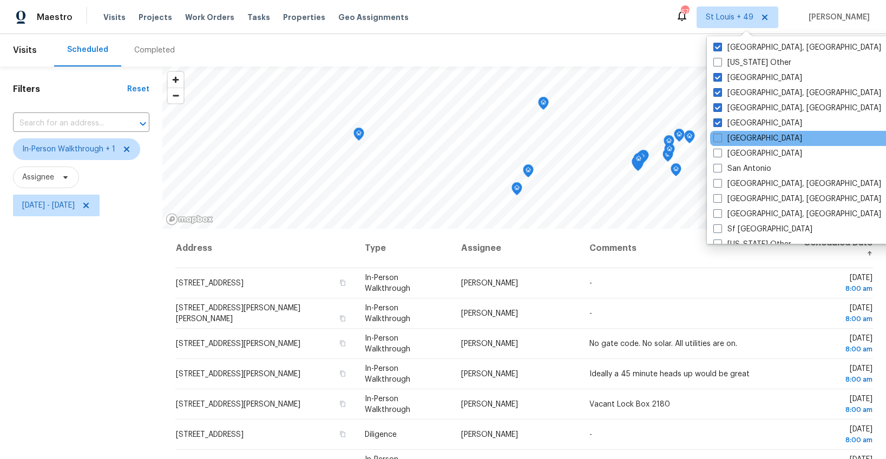
click at [720, 131] on div "[GEOGRAPHIC_DATA]" at bounding box center [819, 138] width 218 height 15
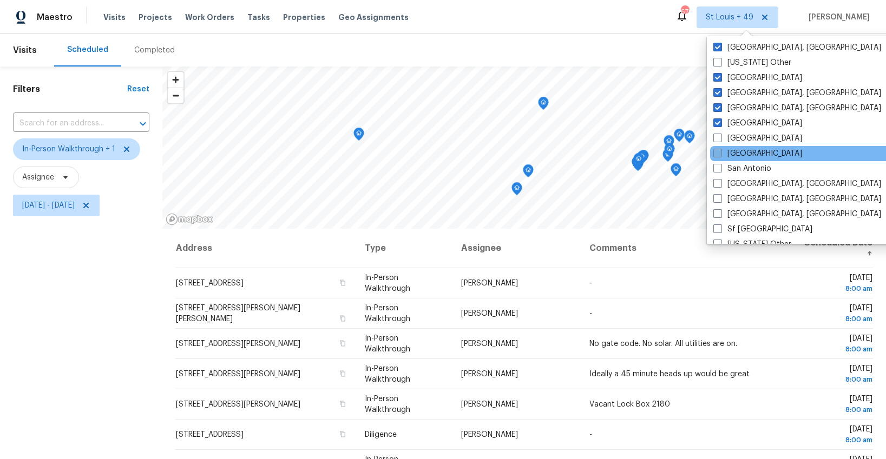
click at [717, 150] on span at bounding box center [717, 153] width 9 height 9
click at [717, 150] on input "[GEOGRAPHIC_DATA]" at bounding box center [716, 151] width 7 height 7
checkbox input "true"
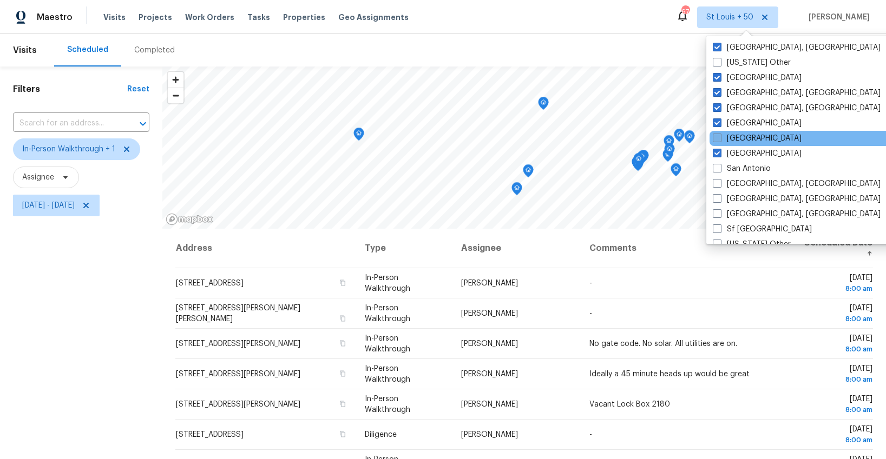
click at [717, 142] on span at bounding box center [717, 138] width 9 height 9
click at [717, 140] on input "[GEOGRAPHIC_DATA]" at bounding box center [716, 136] width 7 height 7
checkbox input "true"
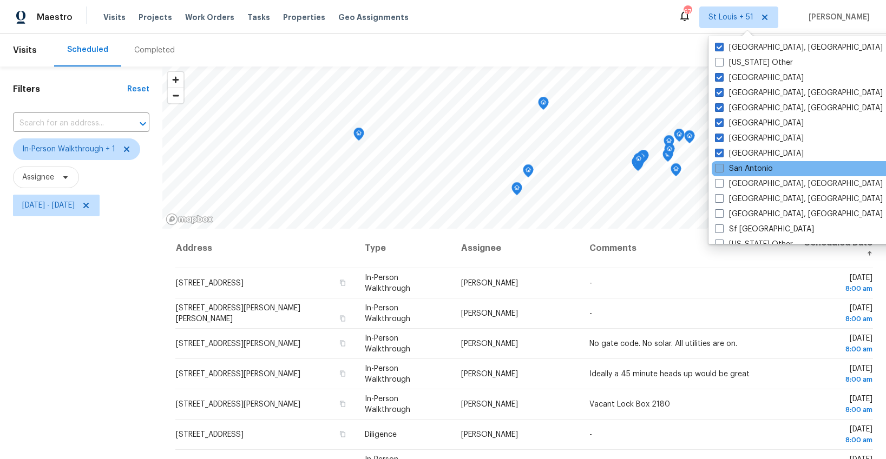
click at [718, 172] on span at bounding box center [719, 168] width 9 height 9
click at [718, 170] on input "San Antonio" at bounding box center [718, 166] width 7 height 7
checkbox input "true"
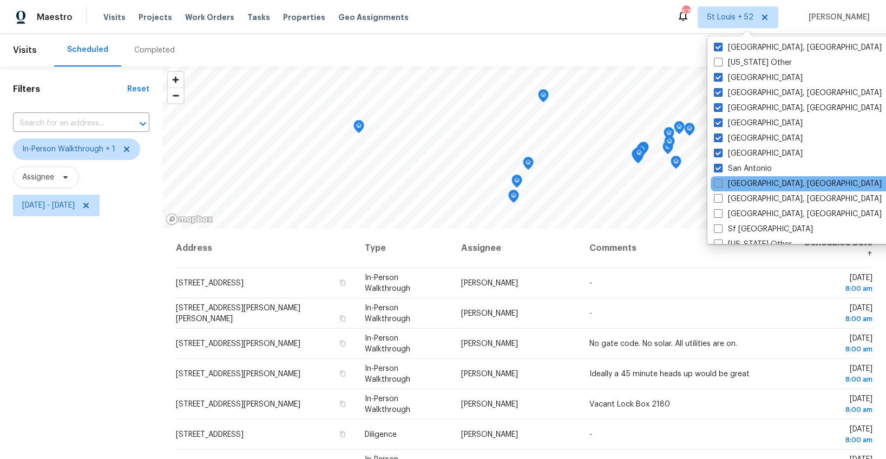
click at [717, 179] on span at bounding box center [718, 183] width 9 height 9
click at [717, 179] on input "[GEOGRAPHIC_DATA], [GEOGRAPHIC_DATA]" at bounding box center [717, 182] width 7 height 7
checkbox input "true"
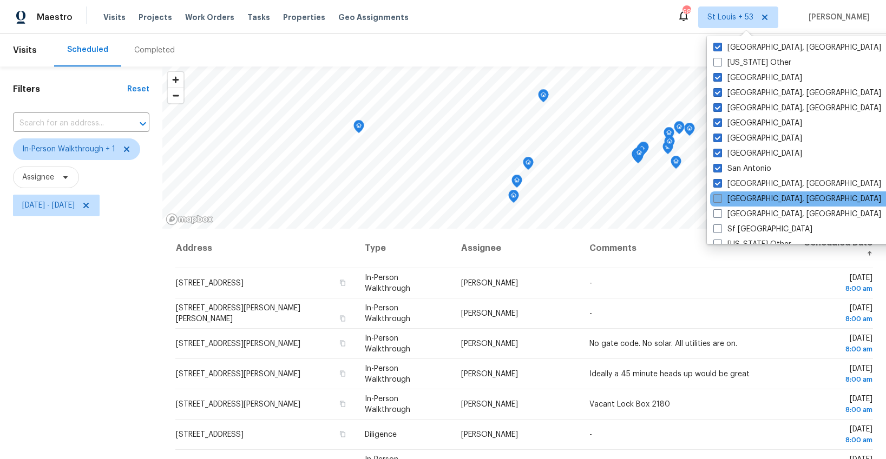
click at [716, 194] on label "[GEOGRAPHIC_DATA], [GEOGRAPHIC_DATA]" at bounding box center [797, 199] width 168 height 11
click at [716, 194] on input "[GEOGRAPHIC_DATA], [GEOGRAPHIC_DATA]" at bounding box center [716, 197] width 7 height 7
checkbox input "true"
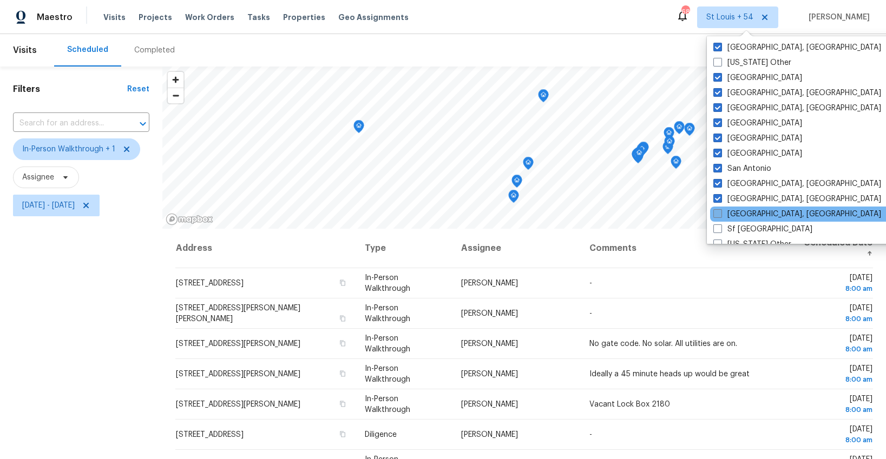
click at [716, 210] on span at bounding box center [717, 213] width 9 height 9
click at [716, 210] on input "[GEOGRAPHIC_DATA], [GEOGRAPHIC_DATA]" at bounding box center [716, 212] width 7 height 7
checkbox input "true"
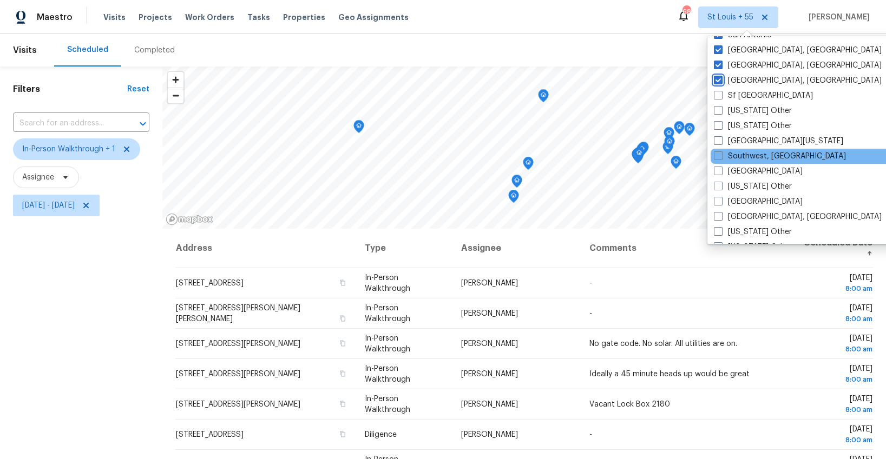
scroll to position [1486, 0]
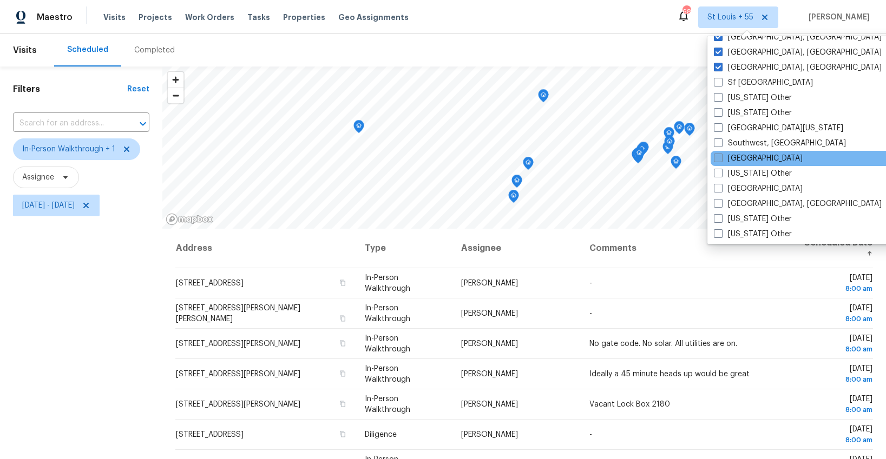
click at [716, 160] on span at bounding box center [718, 158] width 9 height 9
click at [716, 160] on input "[GEOGRAPHIC_DATA]" at bounding box center [717, 156] width 7 height 7
checkbox input "true"
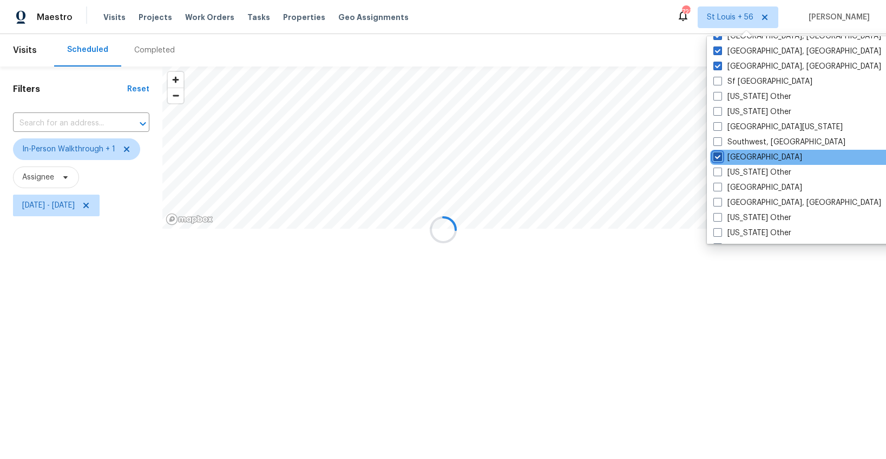
scroll to position [1495, 0]
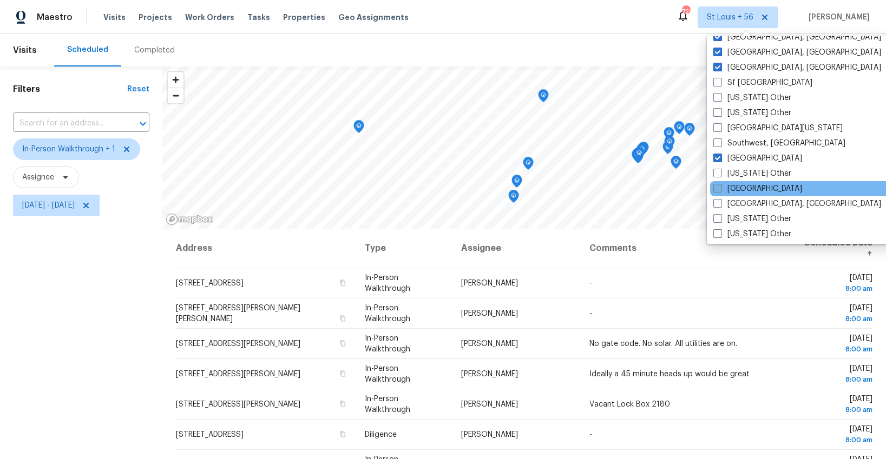
click at [714, 184] on span at bounding box center [717, 188] width 9 height 9
click at [714, 184] on input "[GEOGRAPHIC_DATA]" at bounding box center [716, 186] width 7 height 7
checkbox input "true"
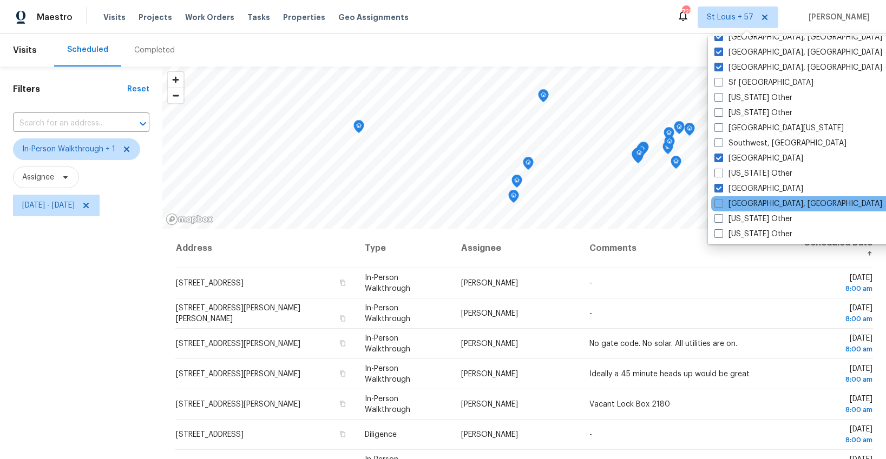
click at [716, 197] on div "[GEOGRAPHIC_DATA], [GEOGRAPHIC_DATA]" at bounding box center [820, 203] width 218 height 15
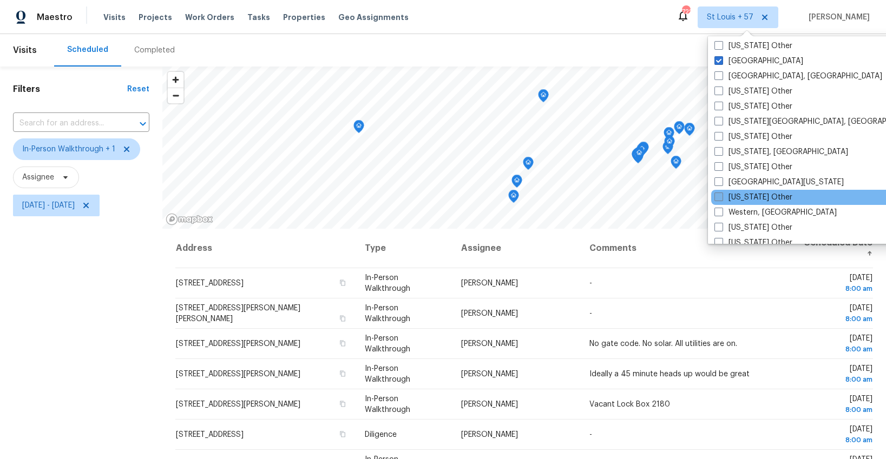
scroll to position [1634, 0]
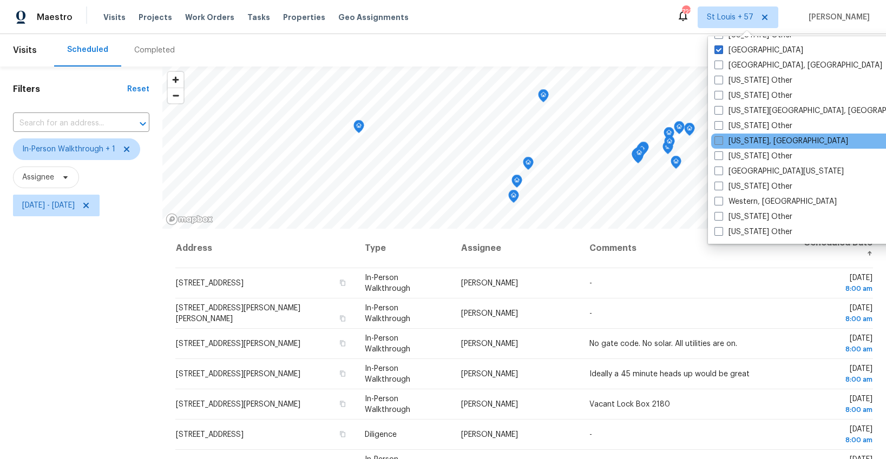
click at [716, 140] on span at bounding box center [718, 140] width 9 height 9
click at [716, 140] on input "[US_STATE], [GEOGRAPHIC_DATA]" at bounding box center [717, 139] width 7 height 7
checkbox input "true"
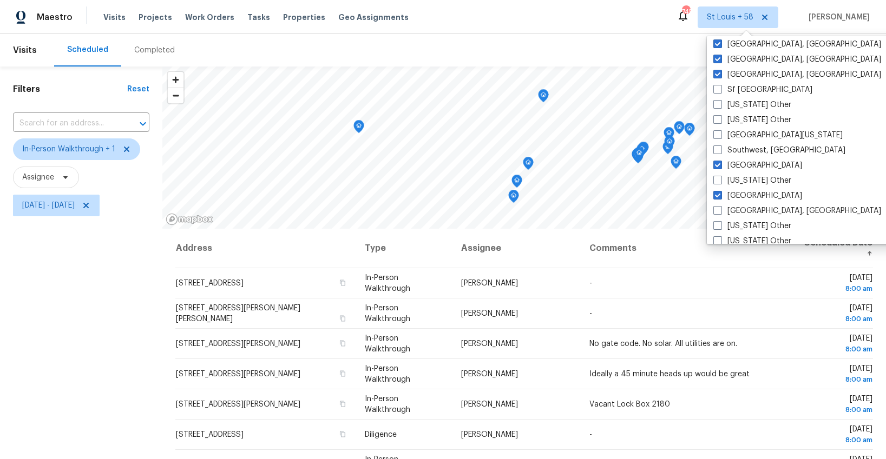
scroll to position [1422, 0]
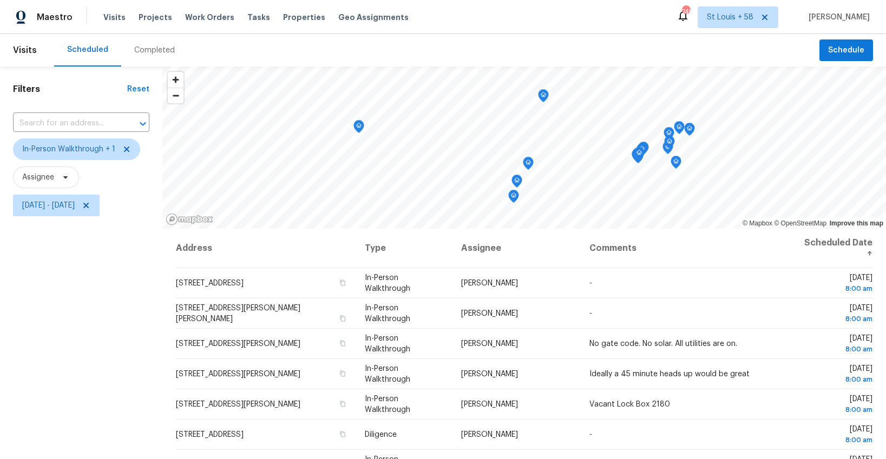
click at [130, 278] on div "Filters Reset ​ In-Person Walkthrough + 1 Assignee [DATE] - [DATE]" at bounding box center [81, 332] width 162 height 530
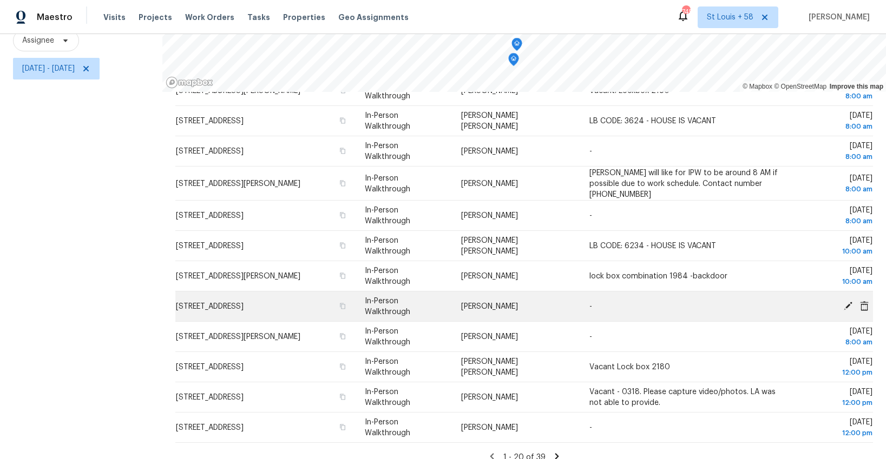
scroll to position [302, 0]
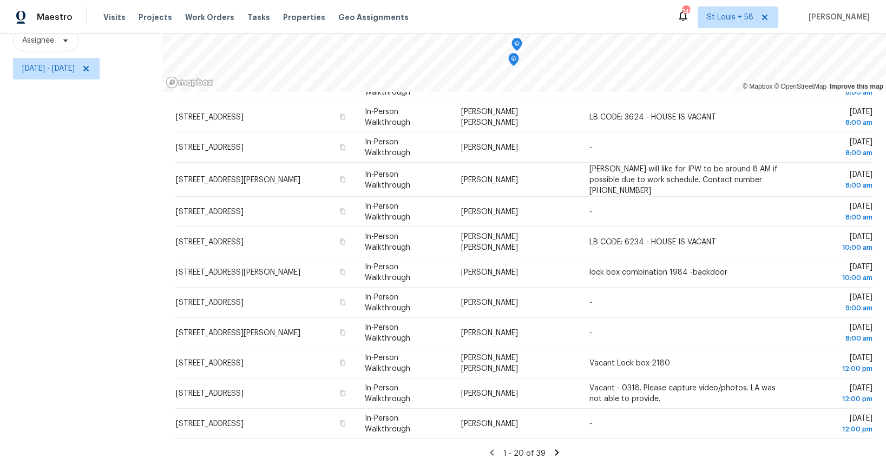
click at [556, 448] on icon at bounding box center [557, 453] width 10 height 10
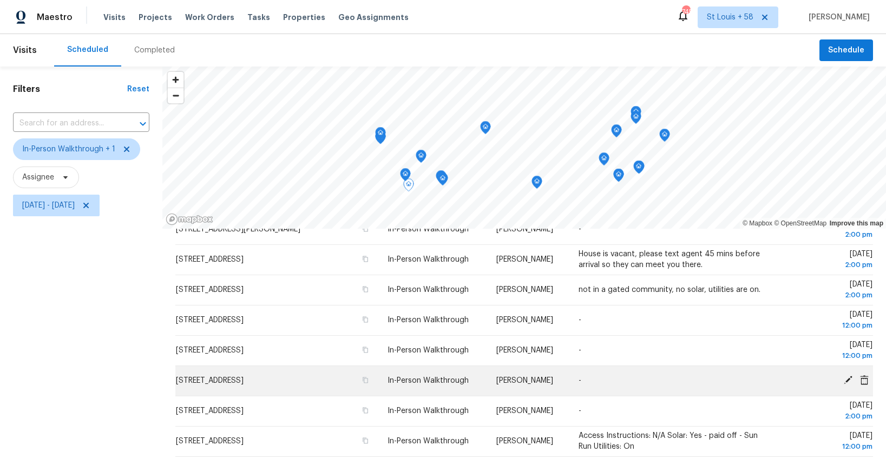
scroll to position [137, 0]
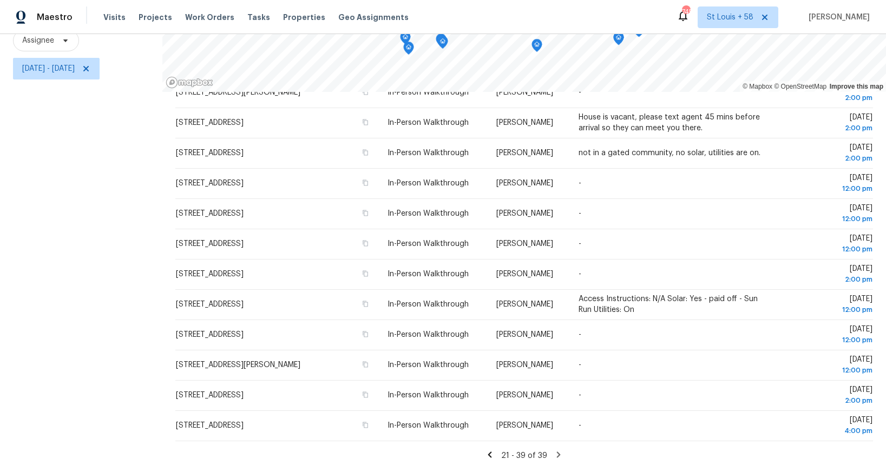
click at [490, 452] on icon at bounding box center [490, 455] width 4 height 6
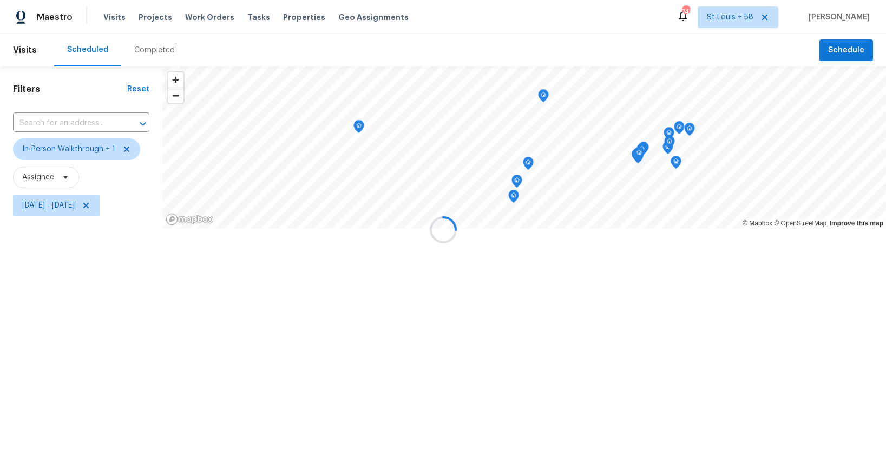
scroll to position [0, 0]
